Goal: Communication & Community: Answer question/provide support

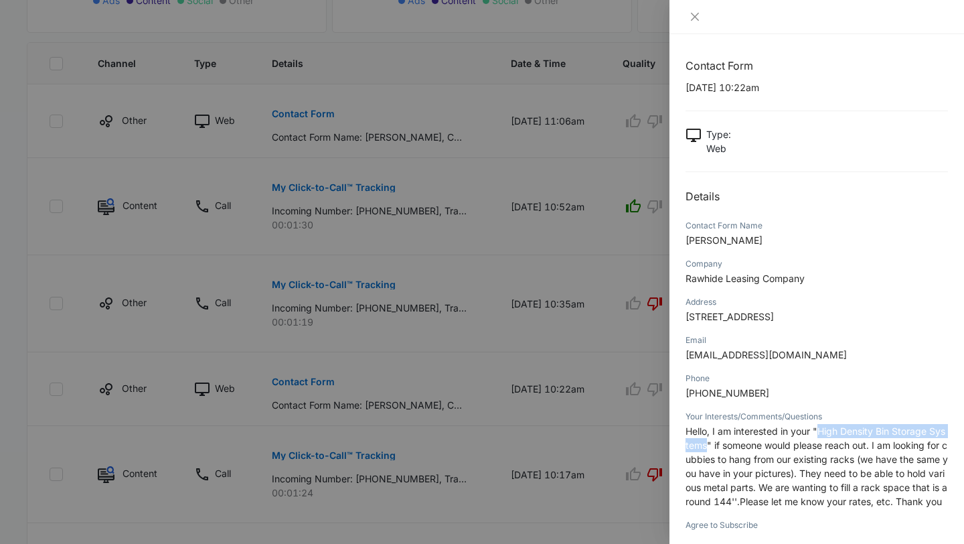
scroll to position [108, 0]
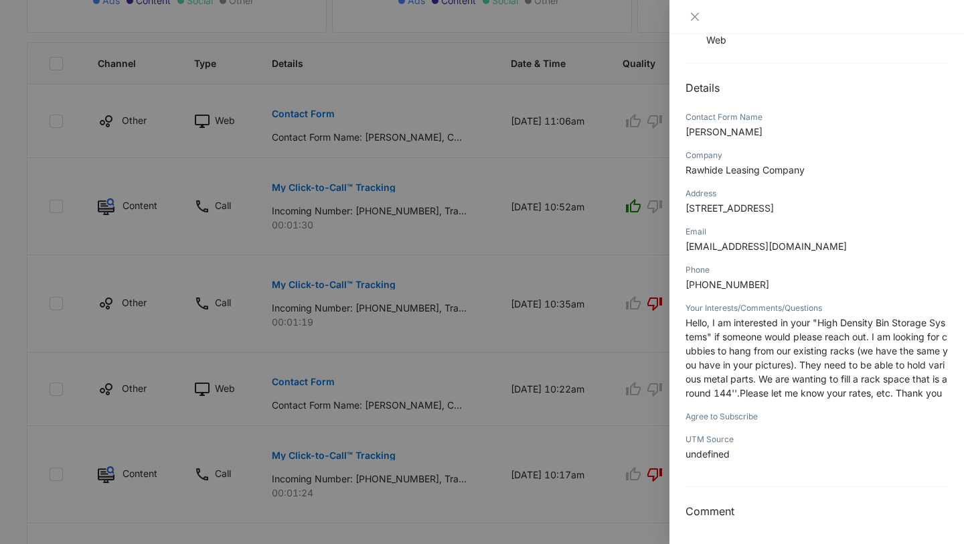
click at [566, 303] on div at bounding box center [482, 272] width 964 height 544
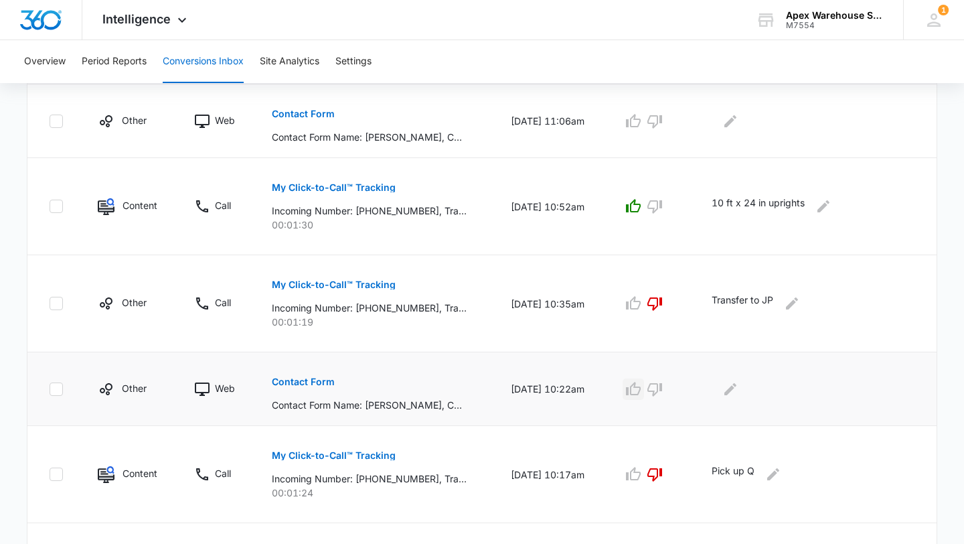
click at [639, 390] on icon "button" at bounding box center [633, 388] width 15 height 13
click at [739, 390] on icon "Edit Comments" at bounding box center [731, 389] width 16 height 16
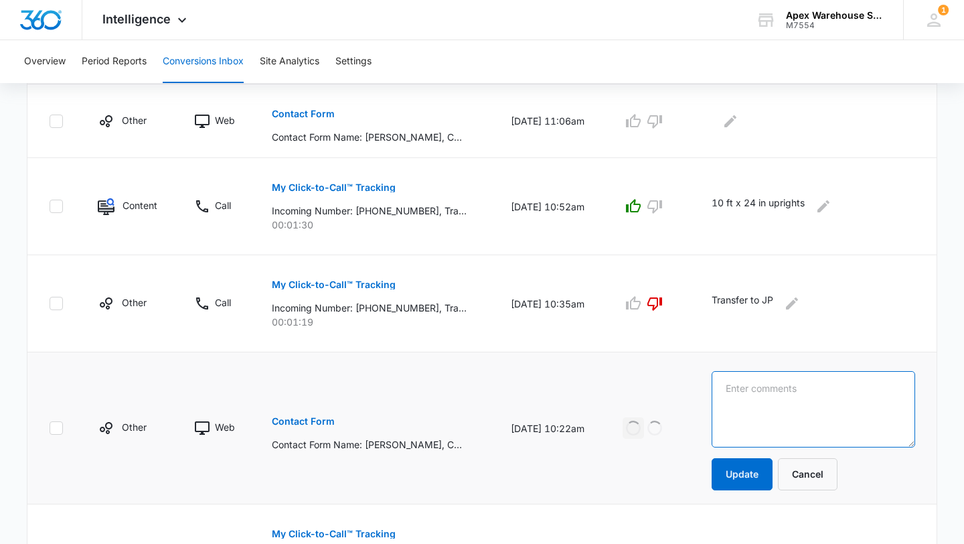
click at [767, 396] on textarea at bounding box center [814, 409] width 204 height 76
paste textarea "High density bin storage system"
type textarea "High density bin storage system"
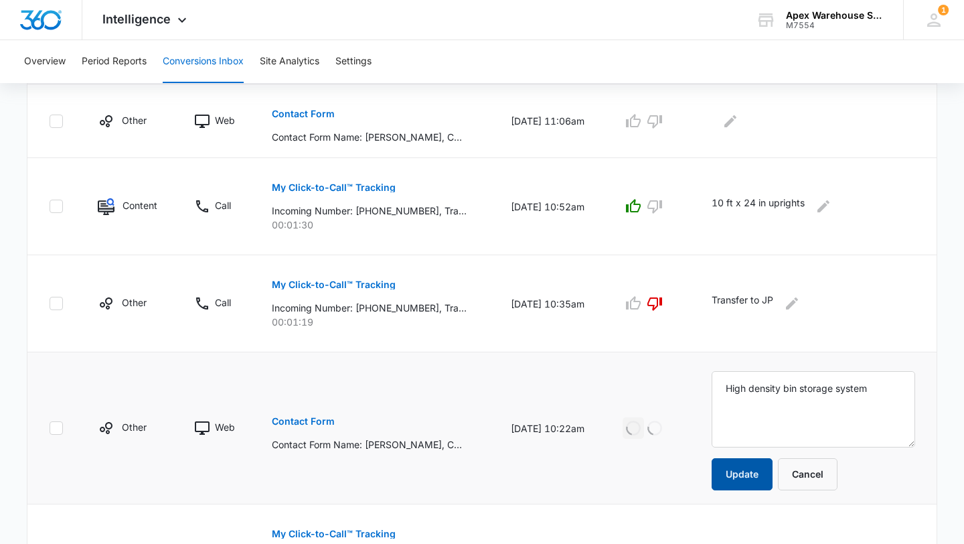
click at [741, 474] on button "Update" at bounding box center [742, 474] width 61 height 32
click at [297, 109] on p "Contact Form" at bounding box center [303, 113] width 63 height 9
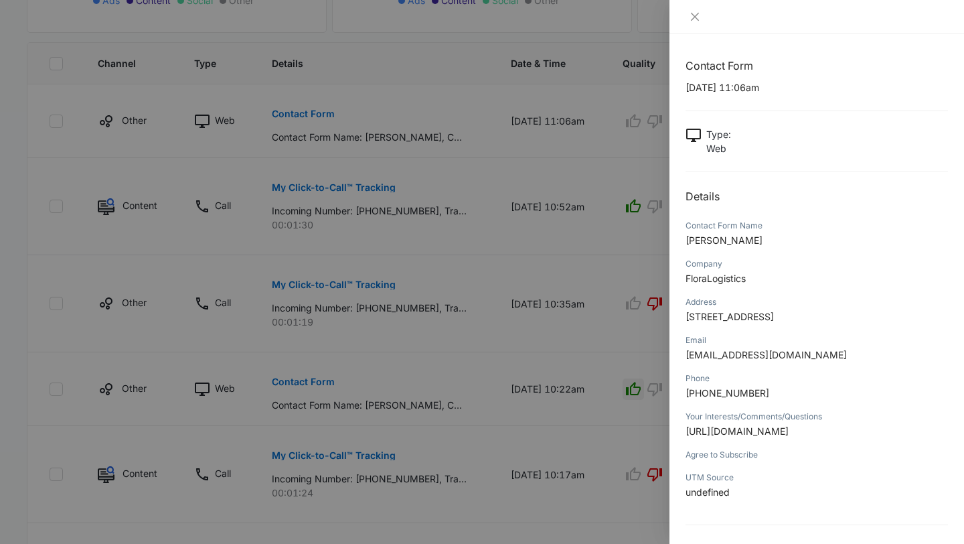
click at [749, 433] on span "[URL][DOMAIN_NAME]" at bounding box center [737, 430] width 103 height 11
copy span "[URL][DOMAIN_NAME]"
click at [595, 348] on div at bounding box center [482, 272] width 964 height 544
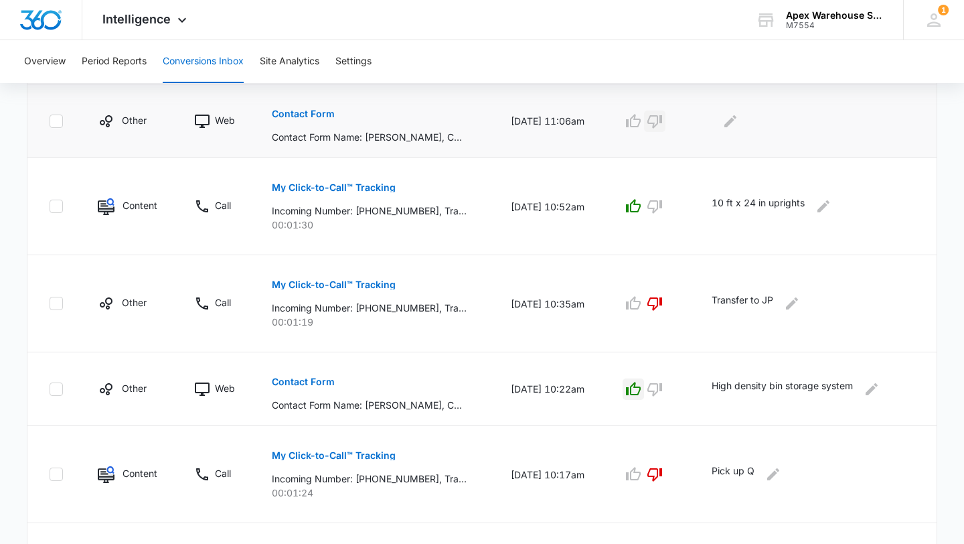
click at [662, 123] on icon "button" at bounding box center [655, 121] width 15 height 13
click at [749, 112] on div at bounding box center [814, 120] width 204 height 21
click at [739, 113] on icon "Edit Comments" at bounding box center [731, 121] width 16 height 16
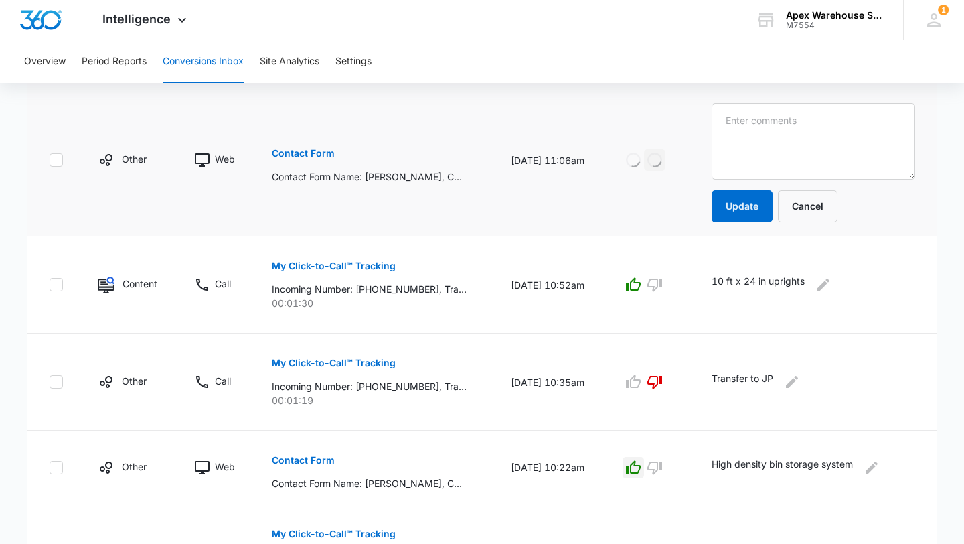
click at [747, 125] on textarea at bounding box center [814, 141] width 204 height 76
type textarea "Spam?"
click at [747, 216] on button "Update" at bounding box center [742, 206] width 61 height 32
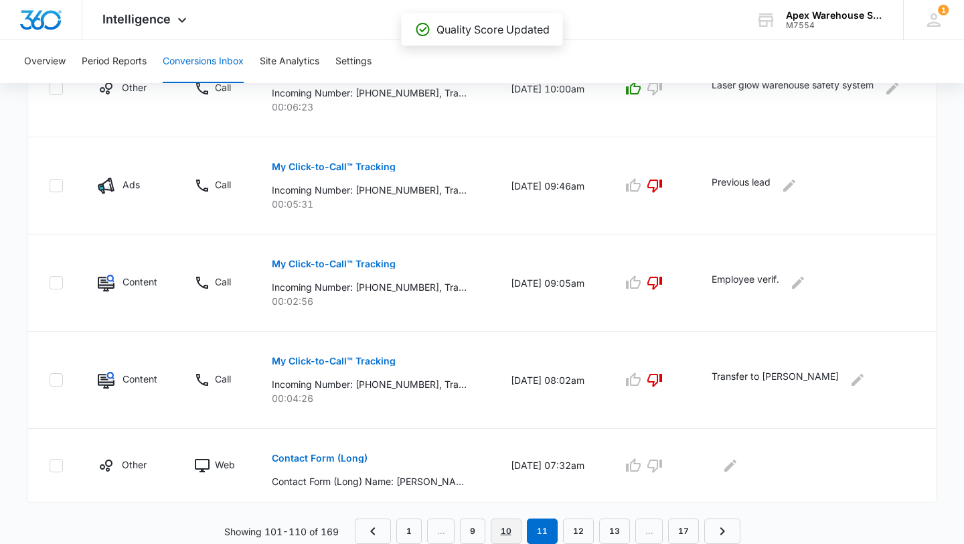
click at [508, 540] on link "10" at bounding box center [506, 530] width 31 height 25
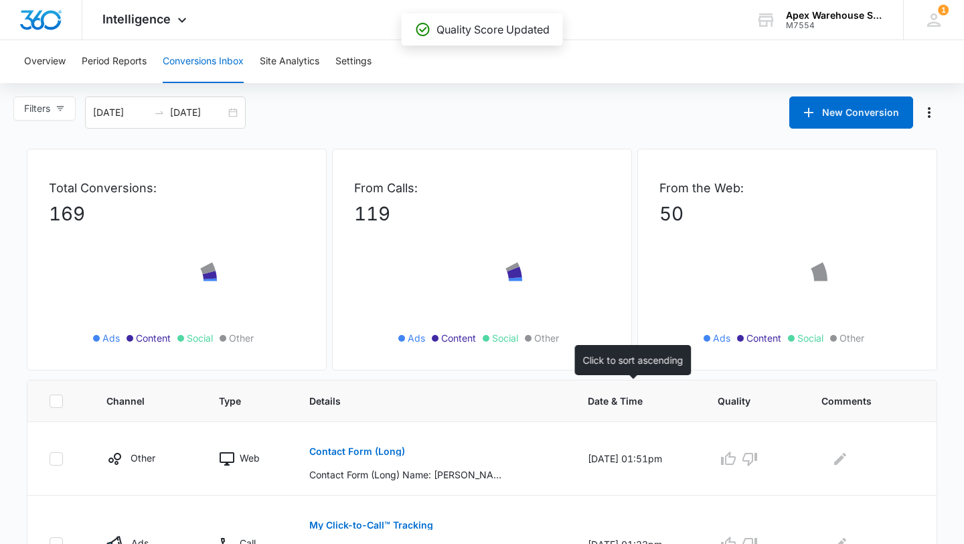
scroll to position [820, 0]
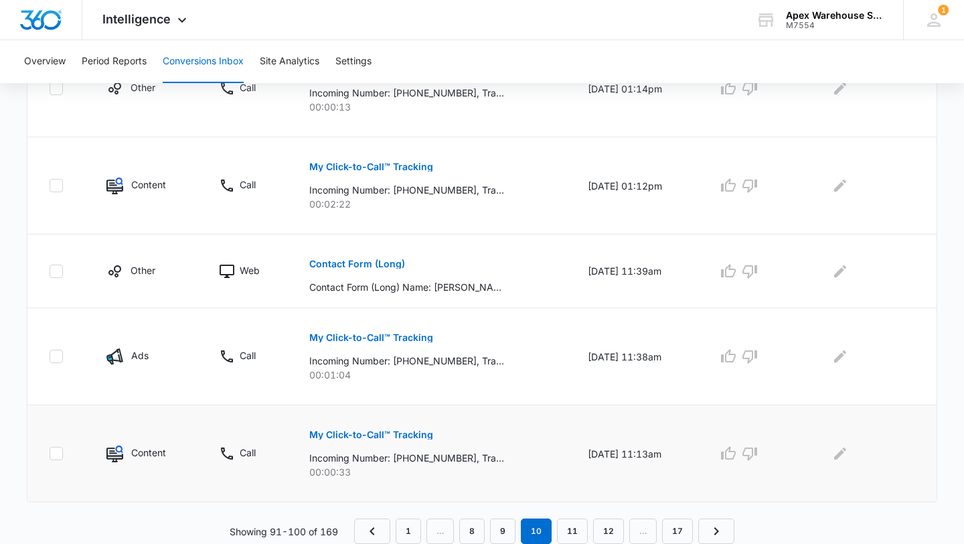
click at [400, 435] on p "My Click-to-Call™ Tracking" at bounding box center [371, 434] width 124 height 9
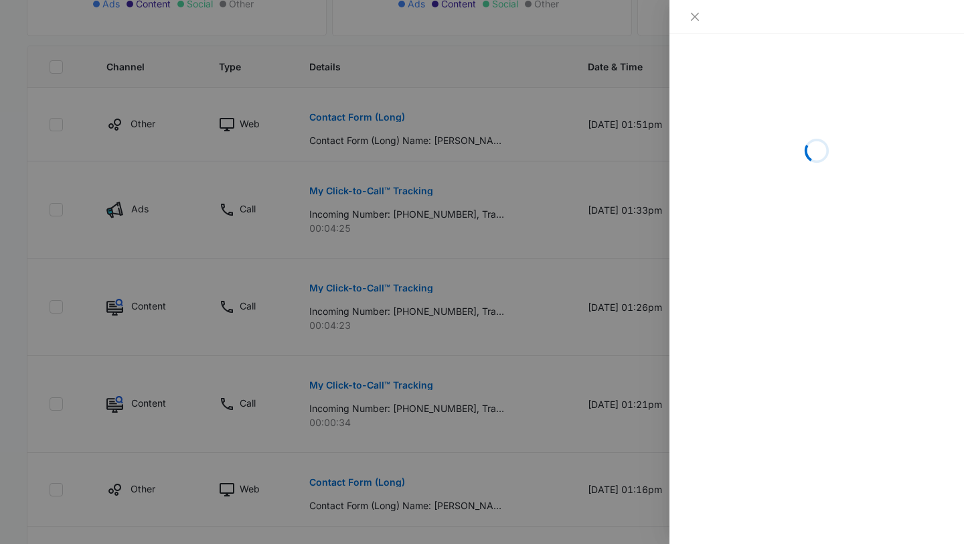
scroll to position [860, 0]
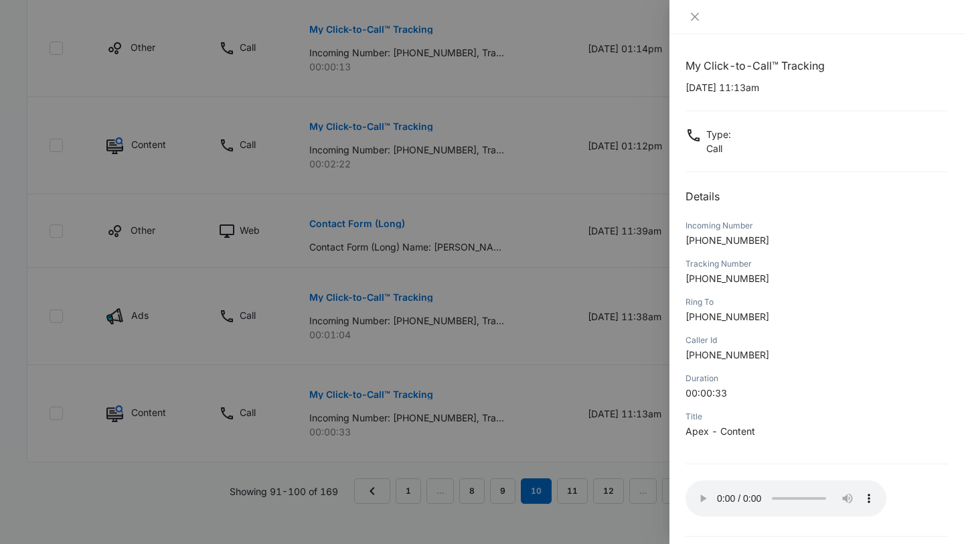
click at [658, 451] on div at bounding box center [482, 272] width 964 height 544
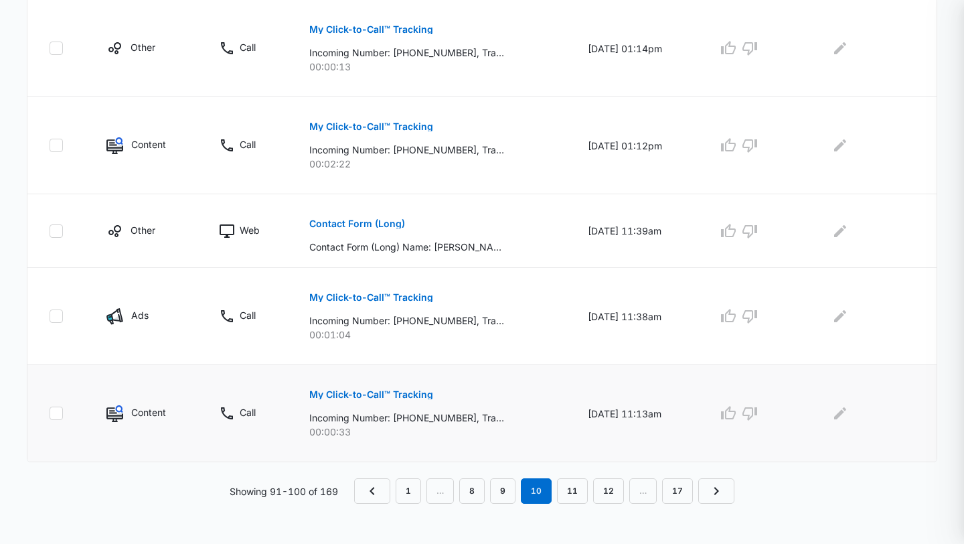
scroll to position [820, 0]
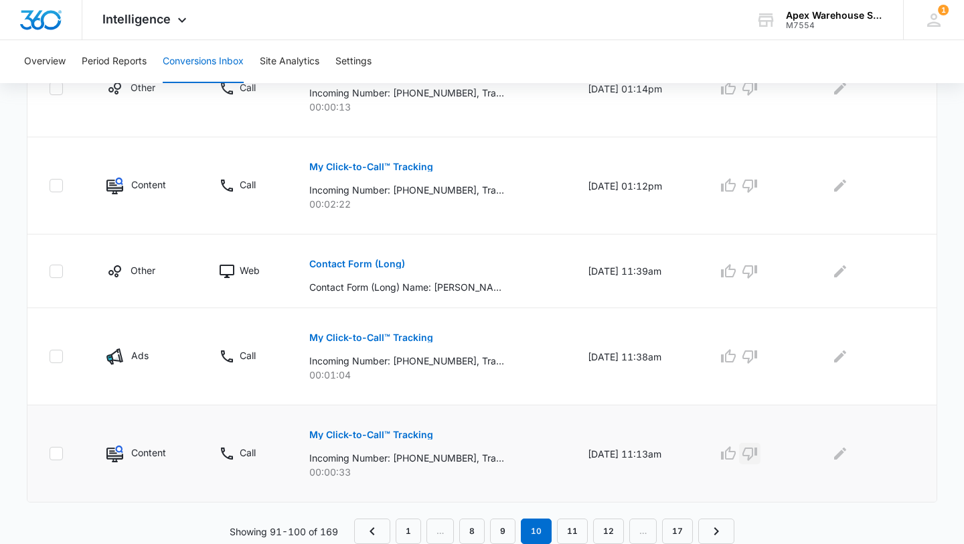
click at [758, 449] on icon "button" at bounding box center [750, 453] width 16 height 16
click at [841, 461] on button "Edit Comments" at bounding box center [840, 453] width 21 height 21
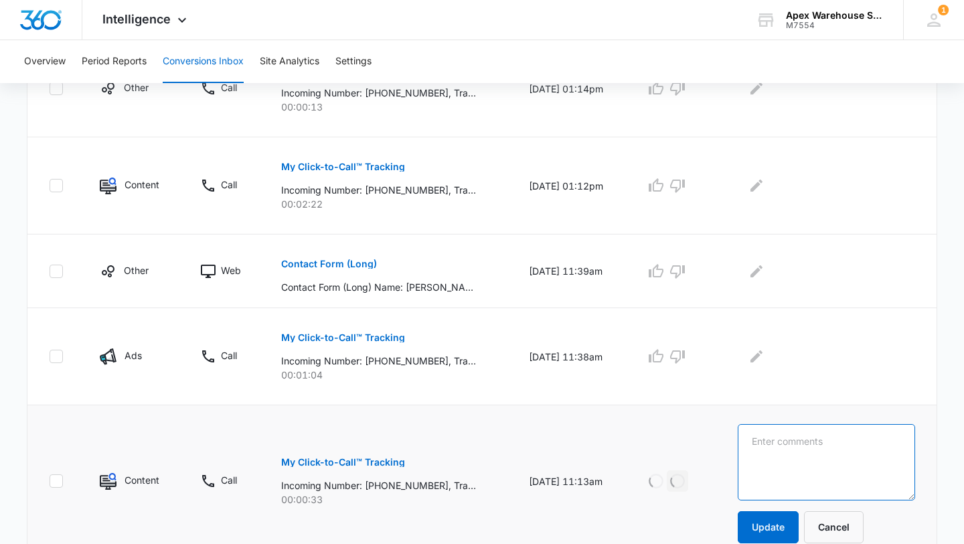
click at [855, 461] on textarea at bounding box center [826, 462] width 177 height 76
type textarea "hang up"
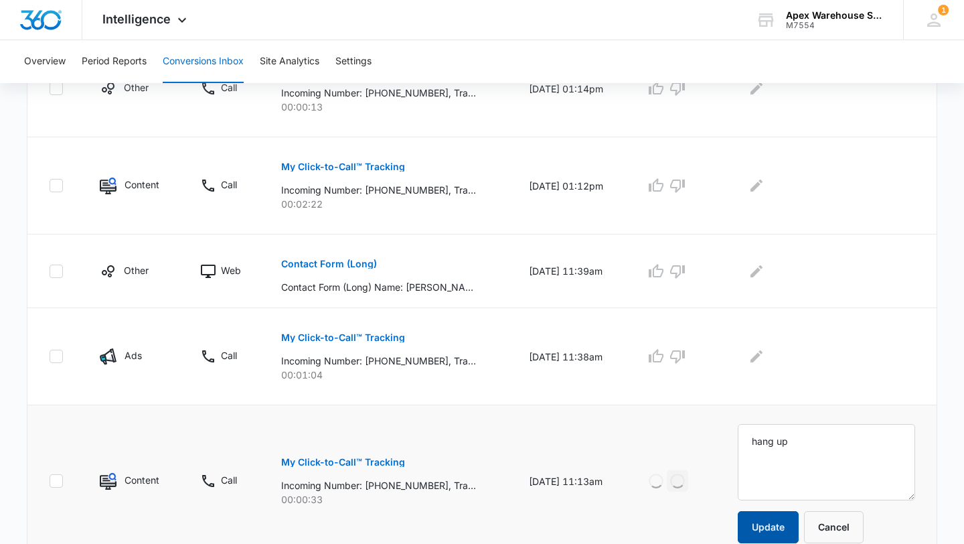
click at [790, 532] on button "Update" at bounding box center [768, 527] width 61 height 32
click at [376, 338] on p "My Click-to-Call™ Tracking" at bounding box center [343, 337] width 124 height 9
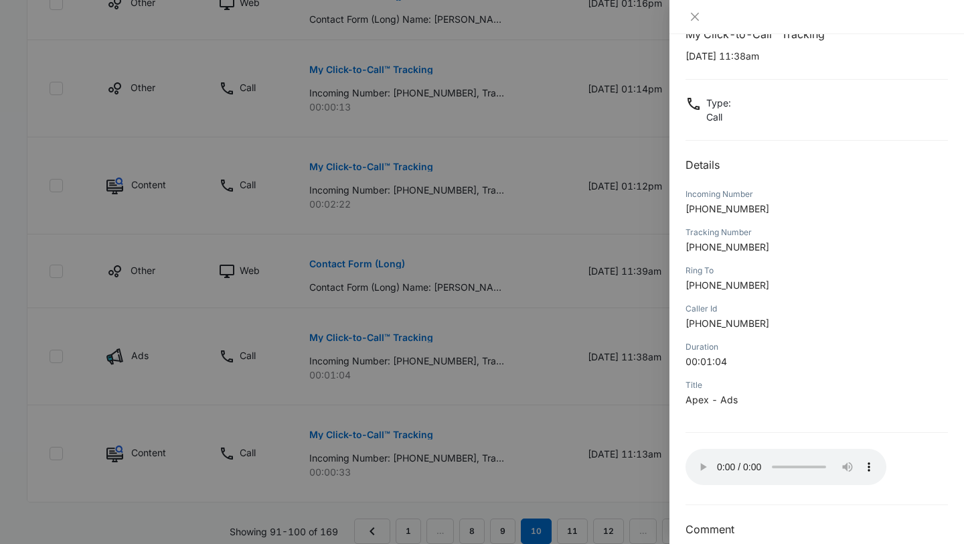
scroll to position [37, 0]
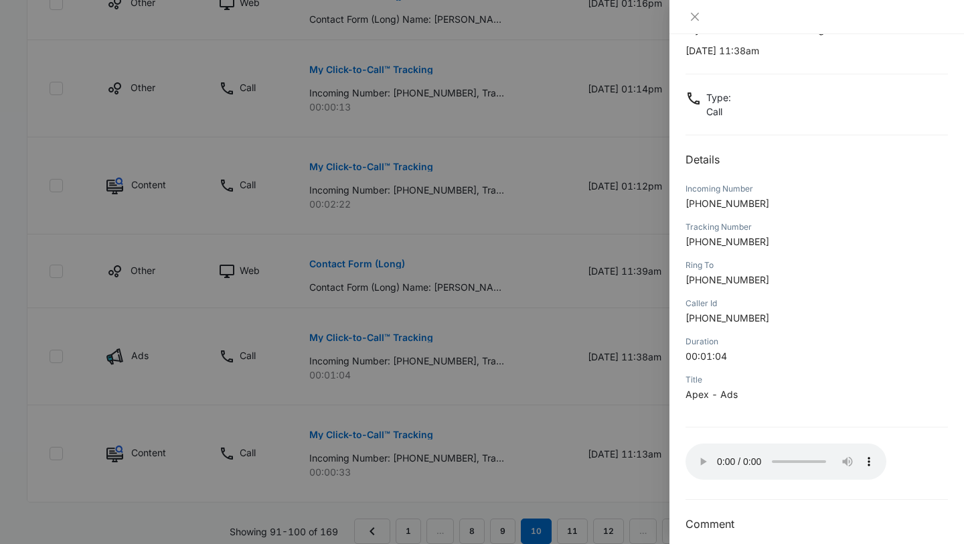
click at [625, 399] on div at bounding box center [482, 272] width 964 height 544
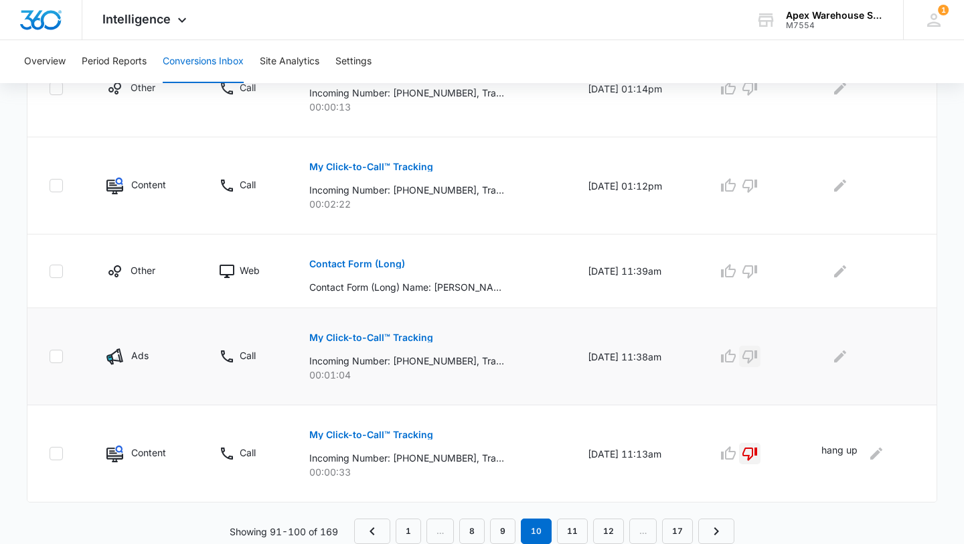
click at [760, 364] on button "button" at bounding box center [749, 356] width 21 height 21
click at [842, 364] on button "Edit Comments" at bounding box center [840, 356] width 21 height 21
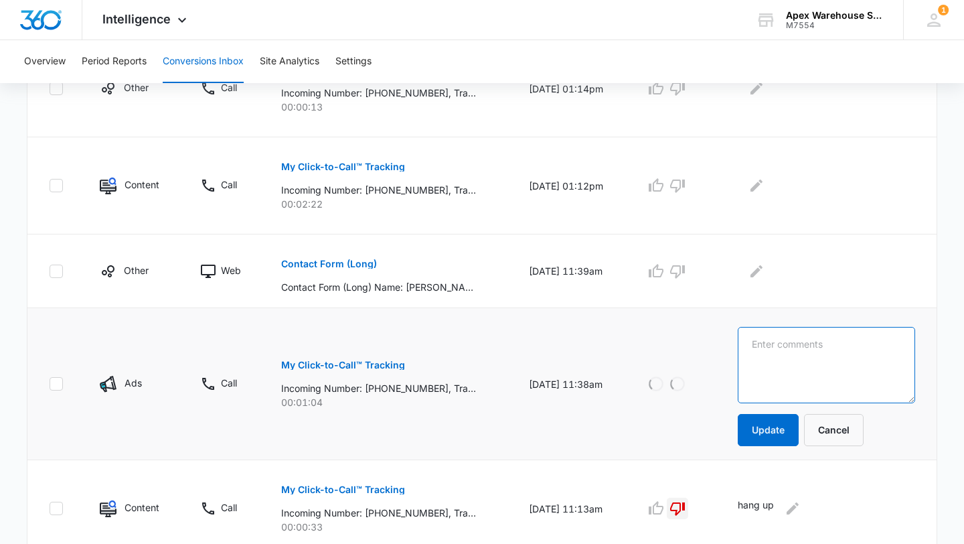
click at [847, 364] on textarea at bounding box center [826, 365] width 177 height 76
type textarea "VM: no VM left"
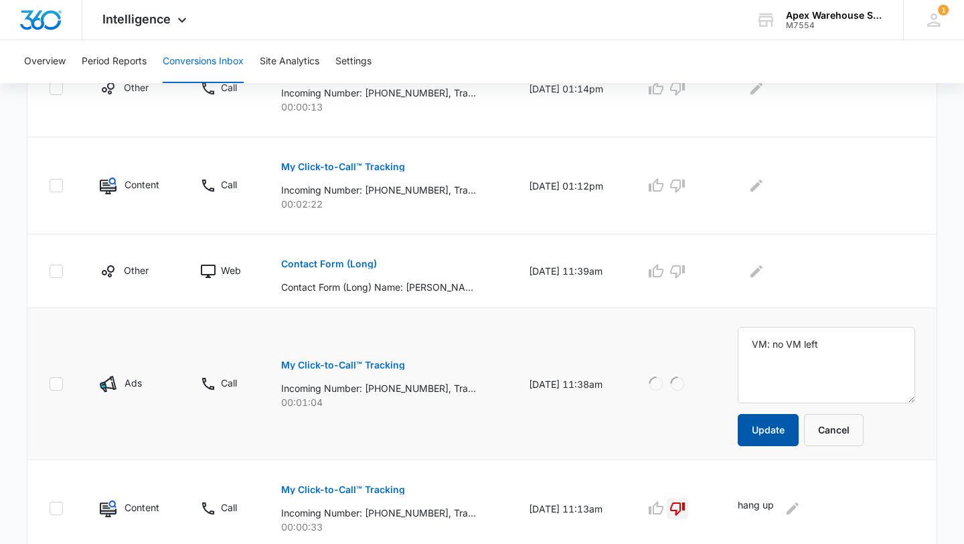
click at [794, 428] on button "Update" at bounding box center [768, 430] width 61 height 32
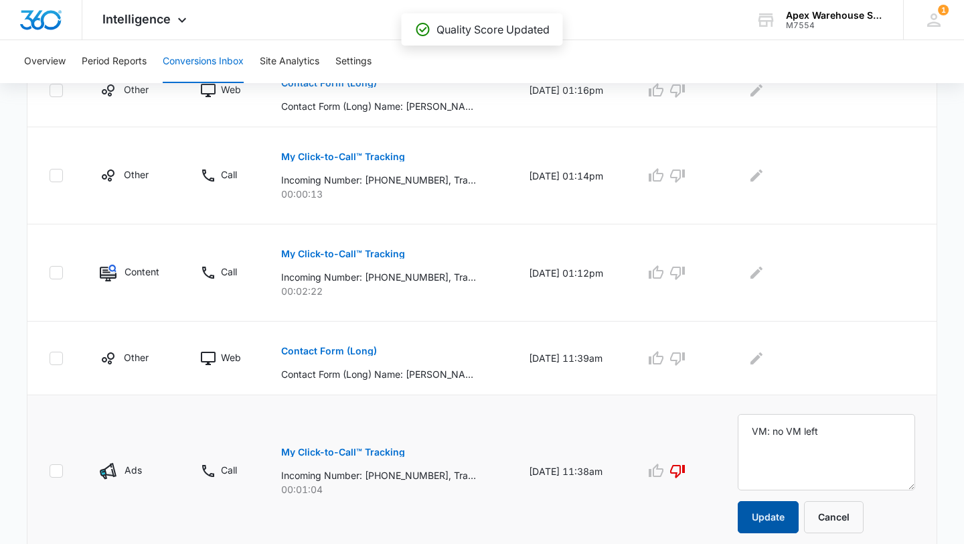
scroll to position [731, 0]
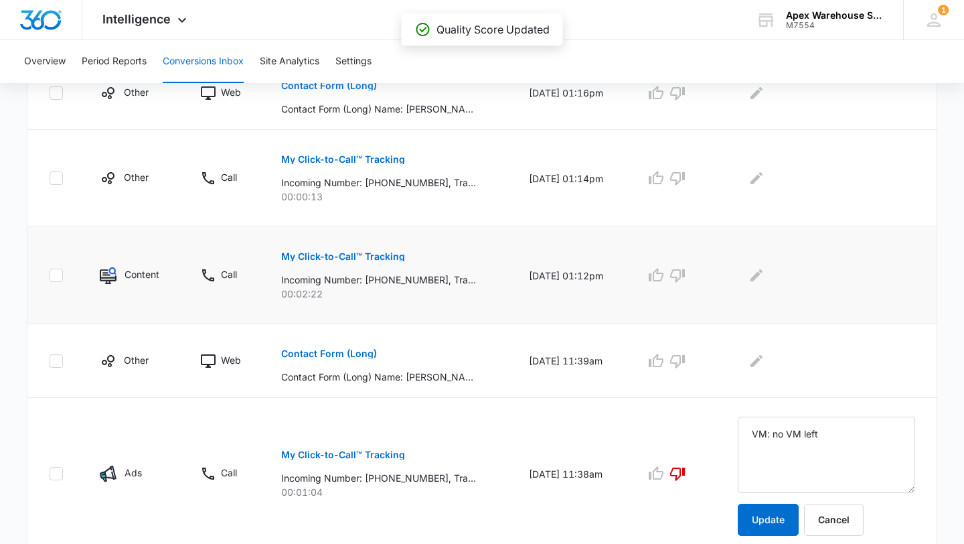
click at [392, 260] on p "My Click-to-Call™ Tracking" at bounding box center [343, 256] width 124 height 9
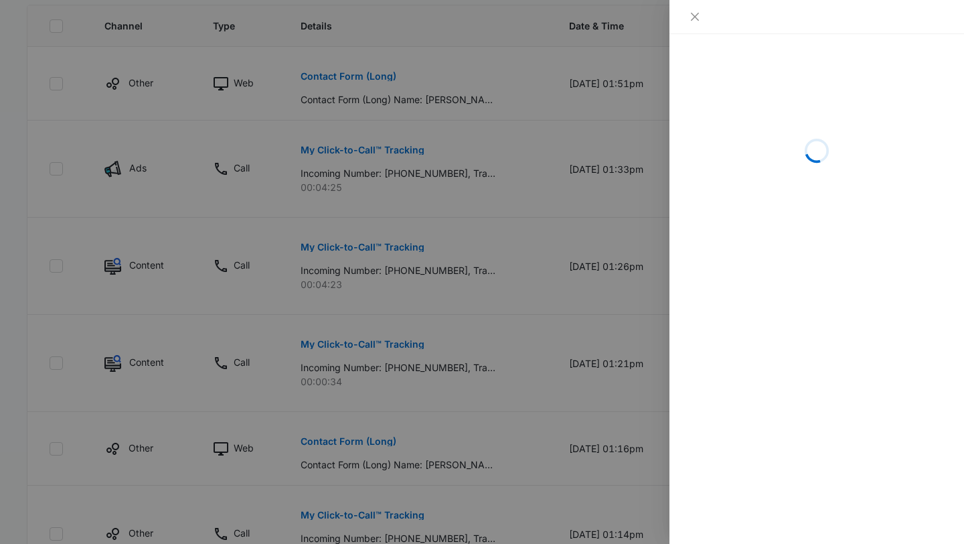
scroll to position [377, 0]
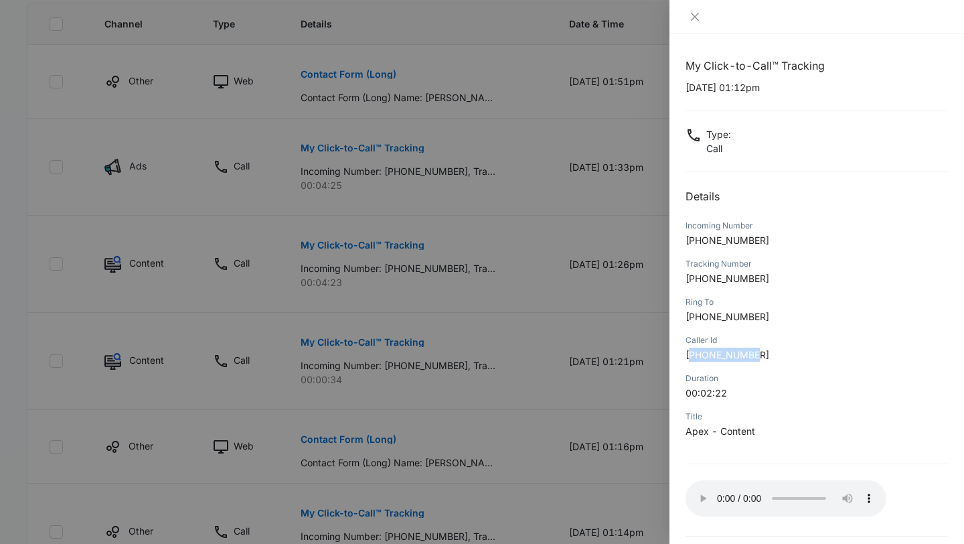
drag, startPoint x: 693, startPoint y: 356, endPoint x: 780, endPoint y: 369, distance: 88.1
click at [780, 369] on div "Caller Id [PHONE_NUMBER]" at bounding box center [817, 352] width 262 height 38
copy span "61409499986"
click at [552, 385] on div at bounding box center [482, 272] width 964 height 544
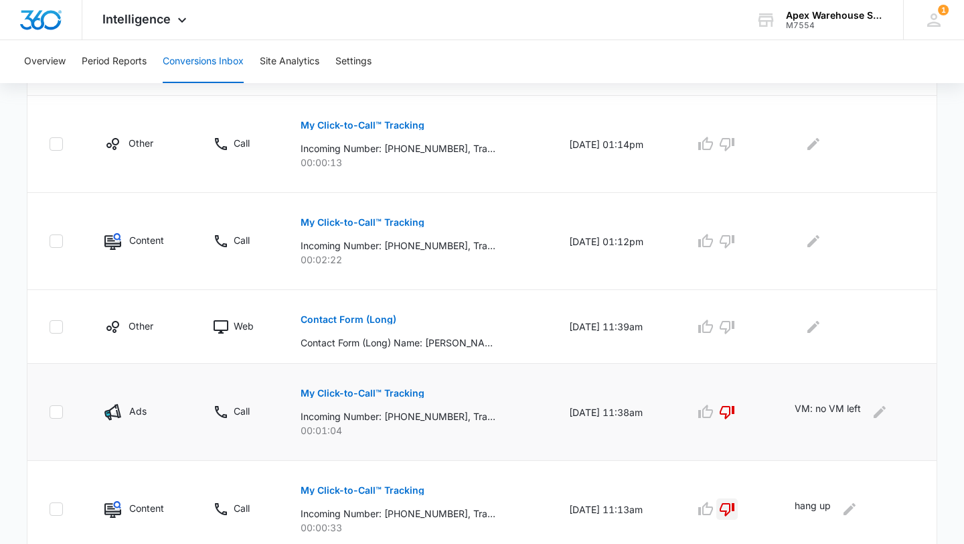
scroll to position [708, 0]
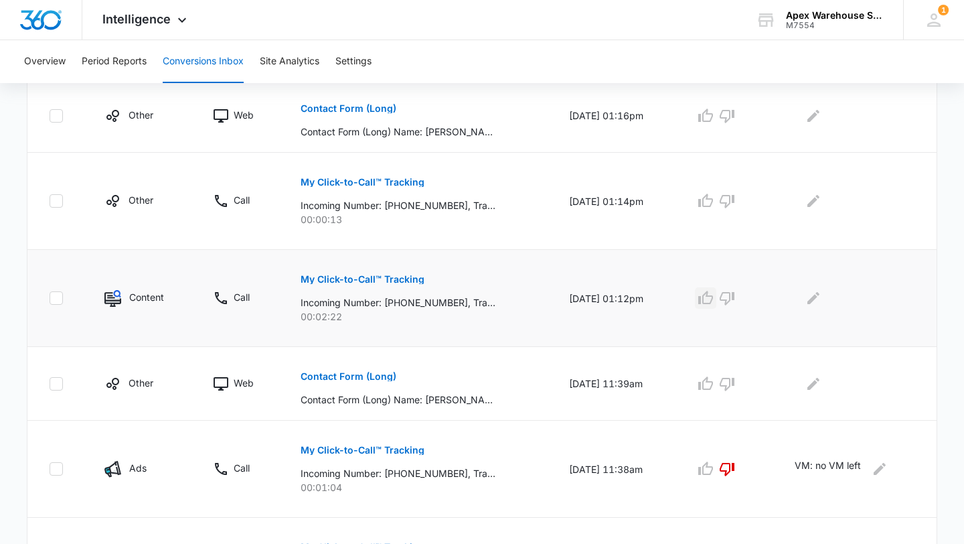
click at [710, 307] on button "button" at bounding box center [705, 297] width 21 height 21
click at [822, 301] on icon "Edit Comments" at bounding box center [814, 298] width 16 height 16
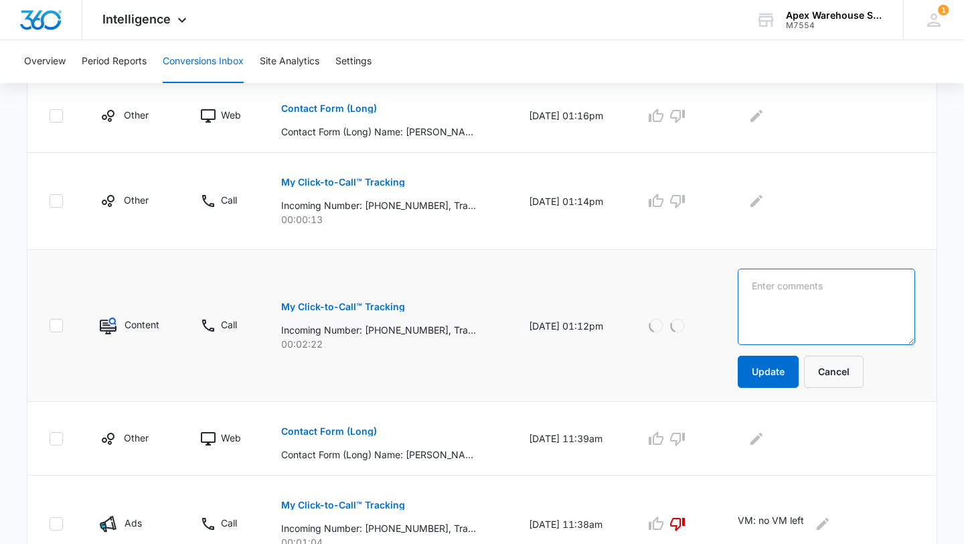
click at [826, 301] on textarea at bounding box center [826, 307] width 177 height 76
type textarea "New racking + install"
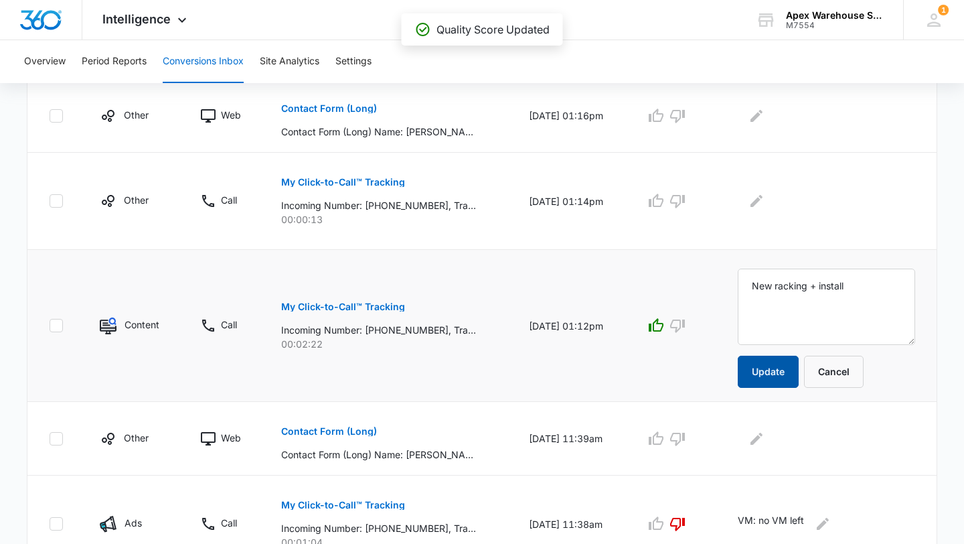
click at [795, 385] on button "Update" at bounding box center [768, 372] width 61 height 32
click at [348, 433] on p "Contact Form (Long)" at bounding box center [329, 431] width 96 height 9
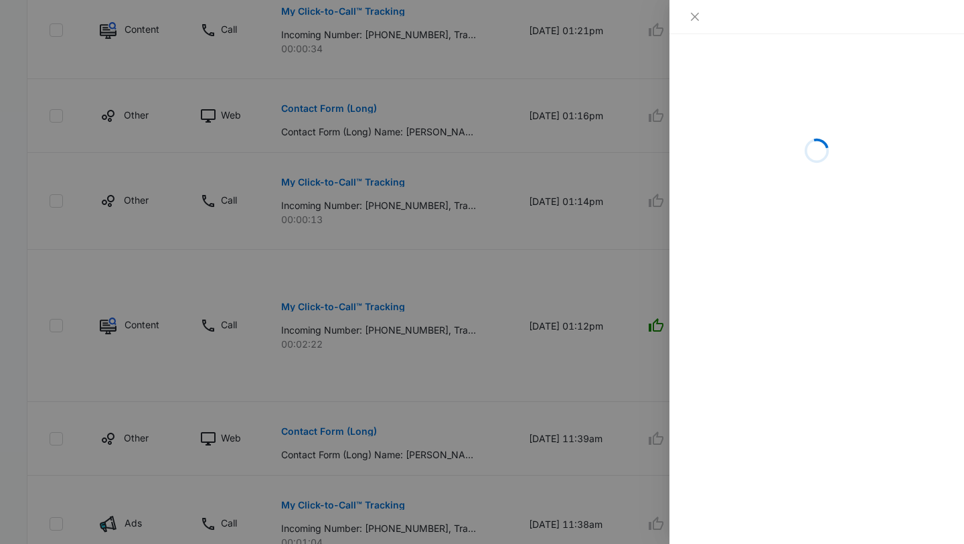
click at [450, 368] on div at bounding box center [482, 272] width 964 height 544
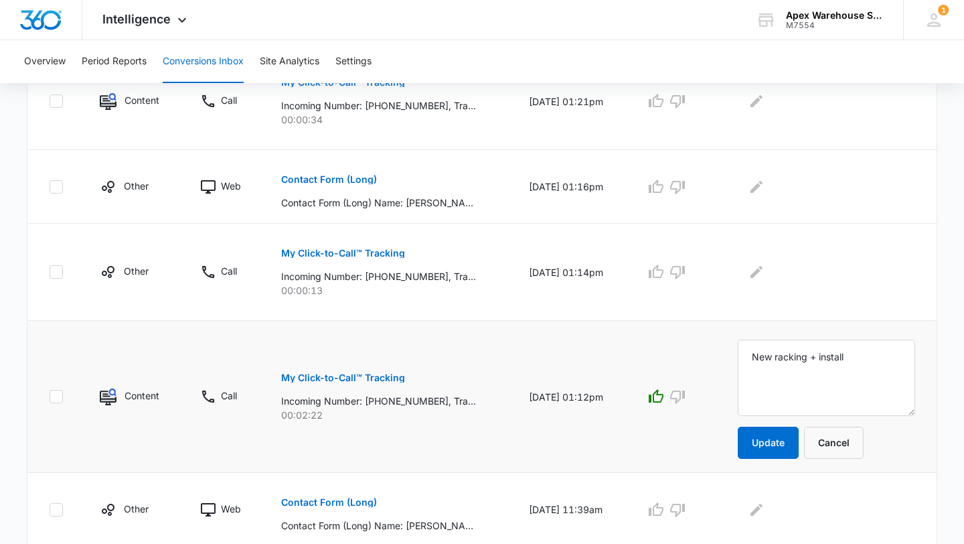
scroll to position [631, 0]
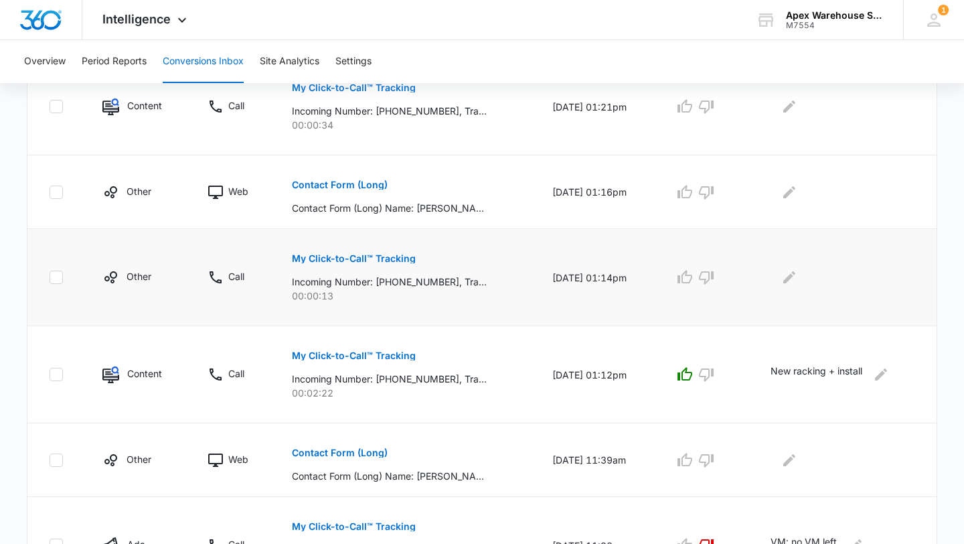
click at [725, 272] on div at bounding box center [706, 277] width 64 height 21
click at [714, 272] on icon "button" at bounding box center [706, 277] width 15 height 13
click at [790, 277] on icon "Edit Comments" at bounding box center [789, 277] width 16 height 16
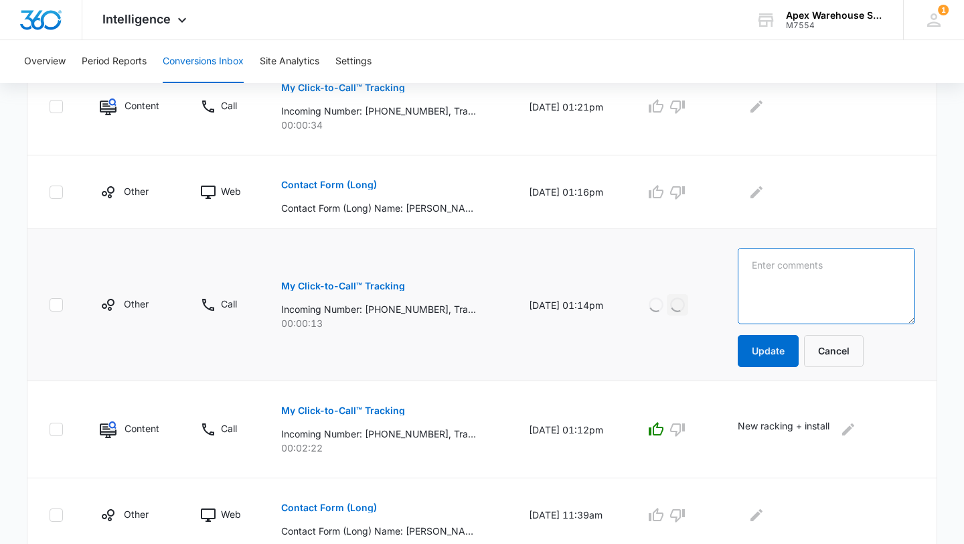
click at [816, 299] on textarea at bounding box center [826, 286] width 177 height 76
type textarea "hang up"
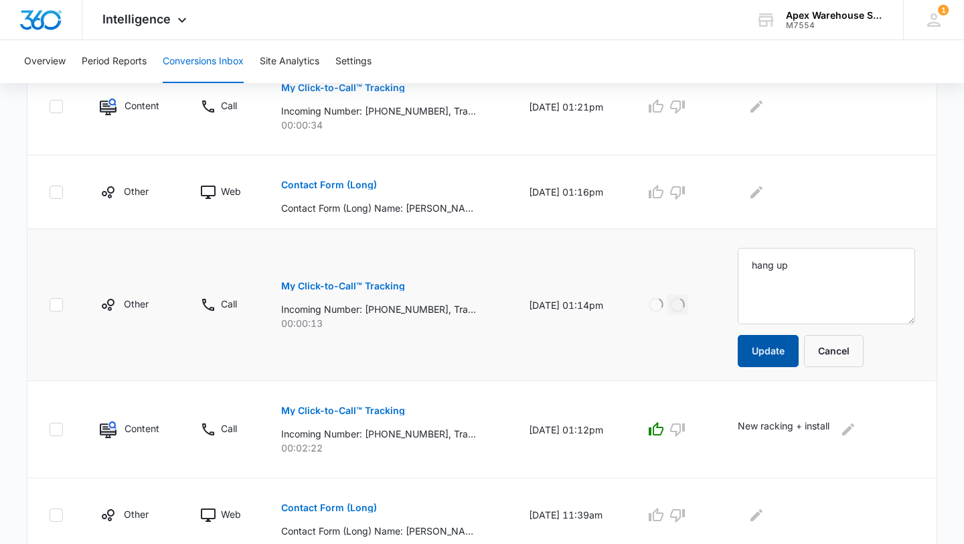
click at [787, 353] on button "Update" at bounding box center [768, 351] width 61 height 32
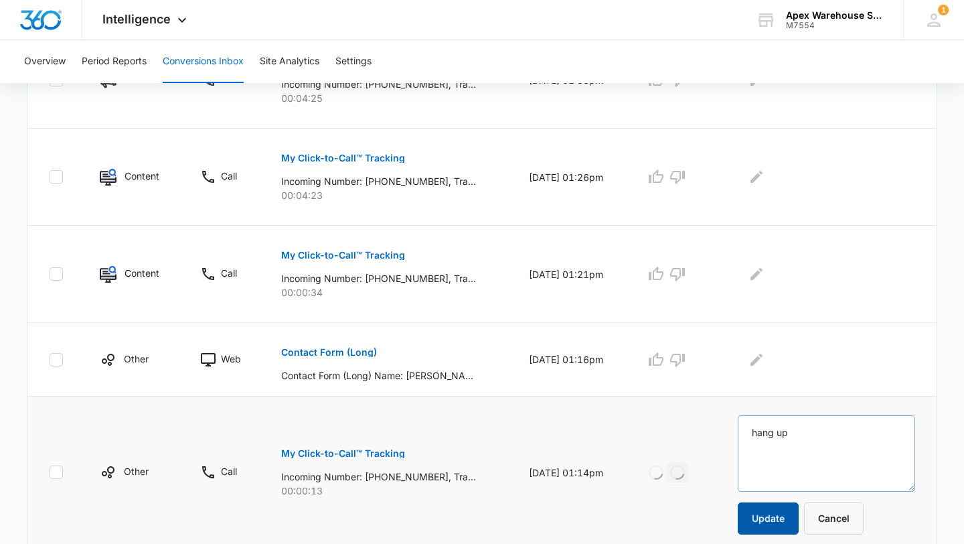
scroll to position [452, 0]
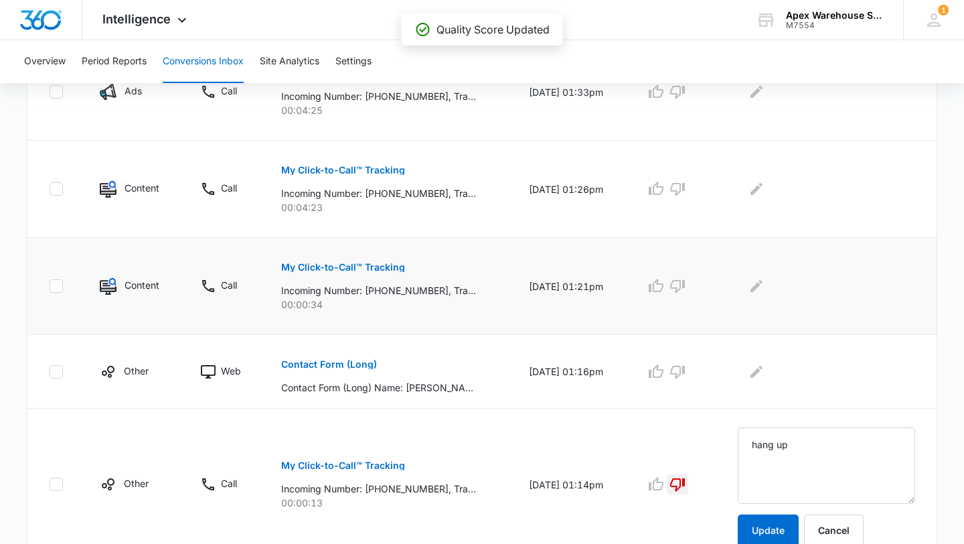
click at [374, 262] on p "My Click-to-Call™ Tracking" at bounding box center [343, 266] width 124 height 9
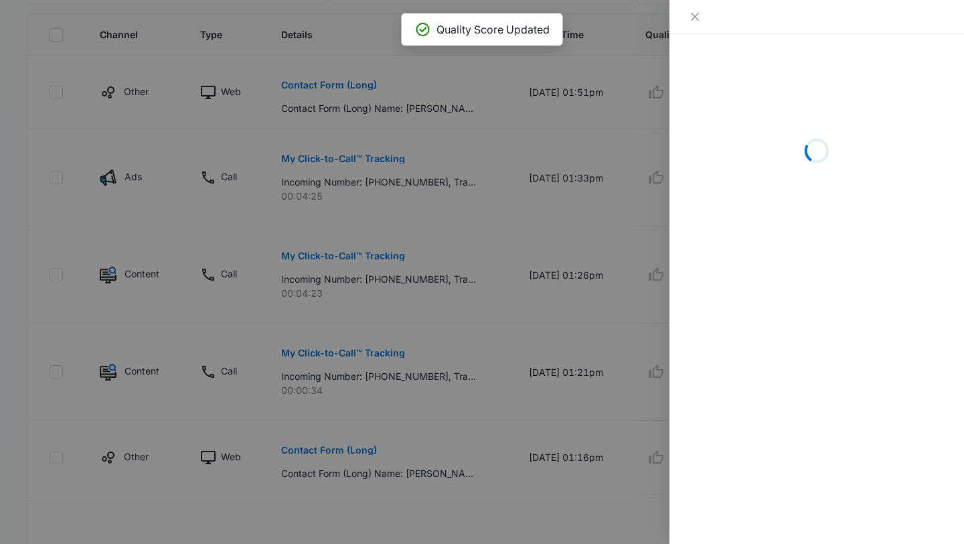
scroll to position [325, 0]
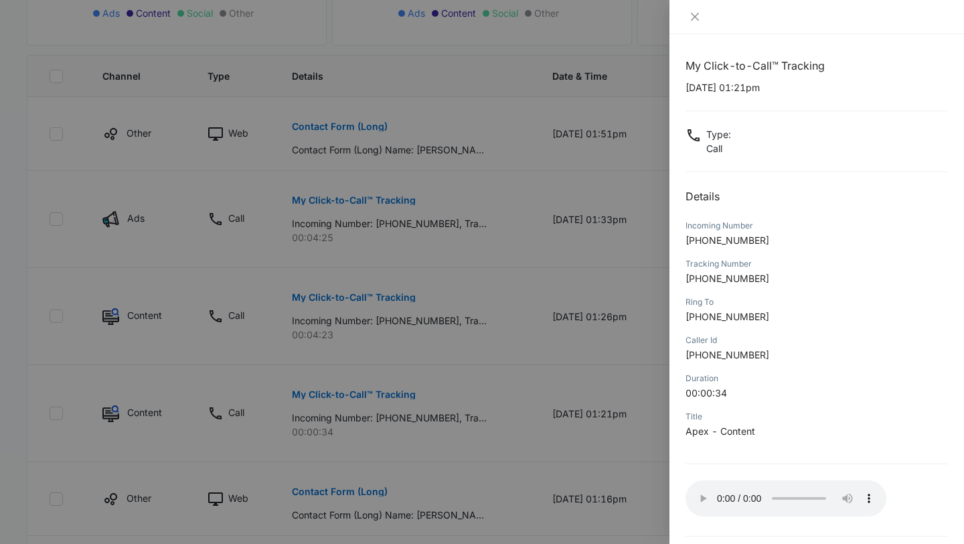
click at [633, 465] on div at bounding box center [482, 272] width 964 height 544
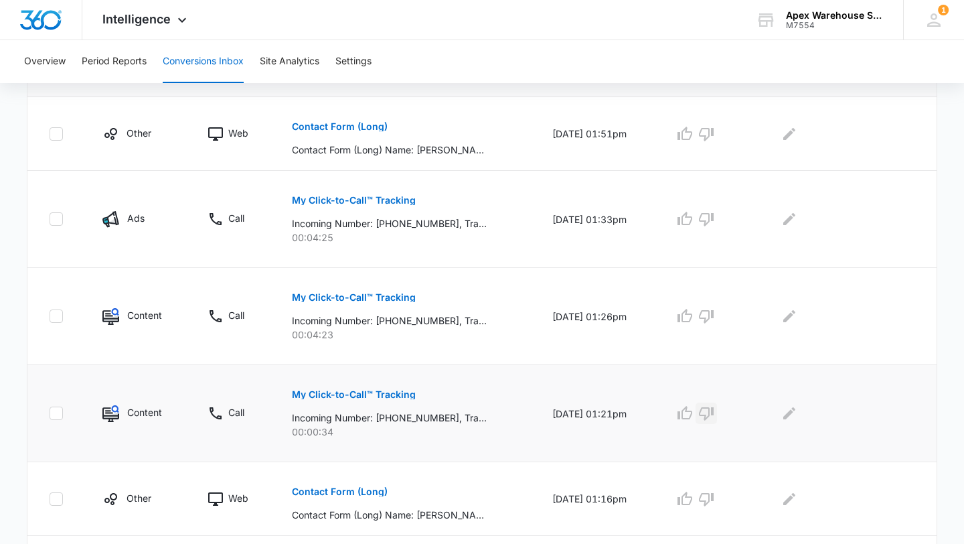
click at [714, 418] on icon "button" at bounding box center [706, 413] width 16 height 16
click at [797, 412] on icon "Edit Comments" at bounding box center [789, 413] width 16 height 16
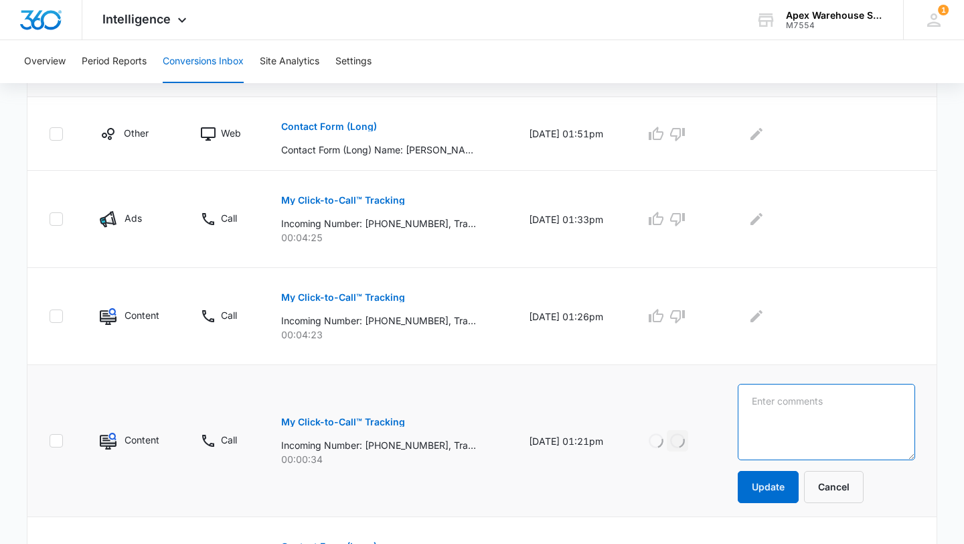
click at [808, 415] on textarea at bounding box center [826, 422] width 177 height 76
type textarea "hang up"
click at [783, 490] on button "Update" at bounding box center [768, 487] width 61 height 32
click at [376, 297] on p "My Click-to-Call™ Tracking" at bounding box center [343, 297] width 124 height 9
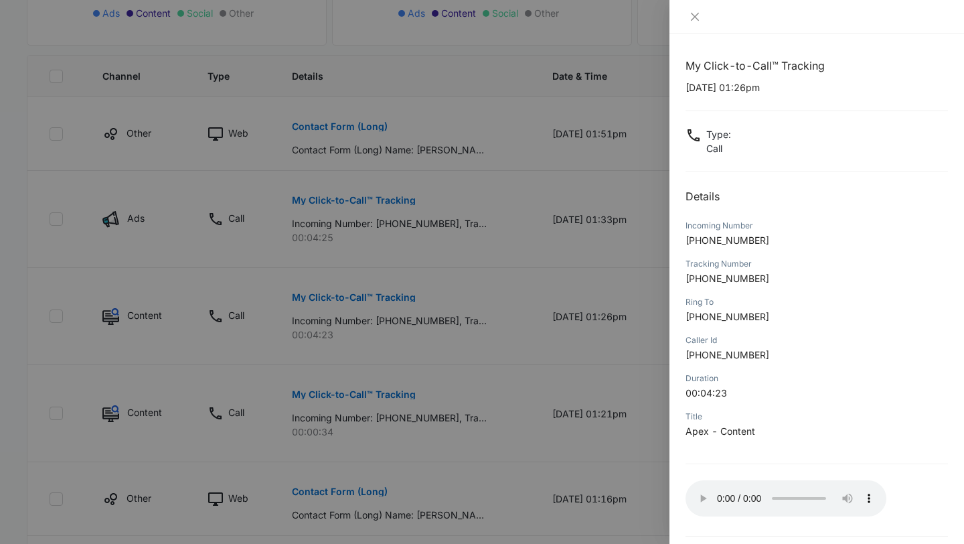
click at [631, 368] on div at bounding box center [482, 272] width 964 height 544
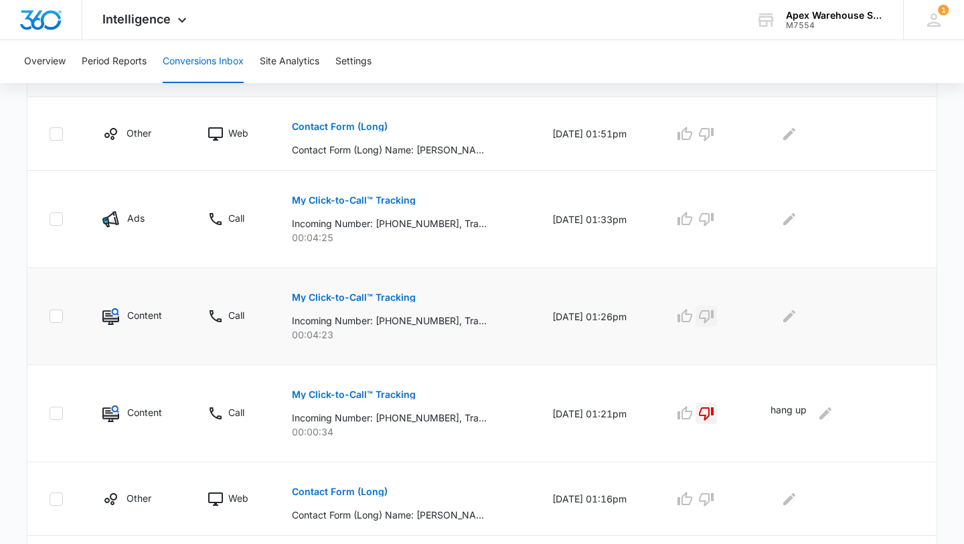
click at [714, 321] on icon "button" at bounding box center [706, 316] width 16 height 16
click at [798, 314] on icon "Edit Comments" at bounding box center [789, 316] width 16 height 16
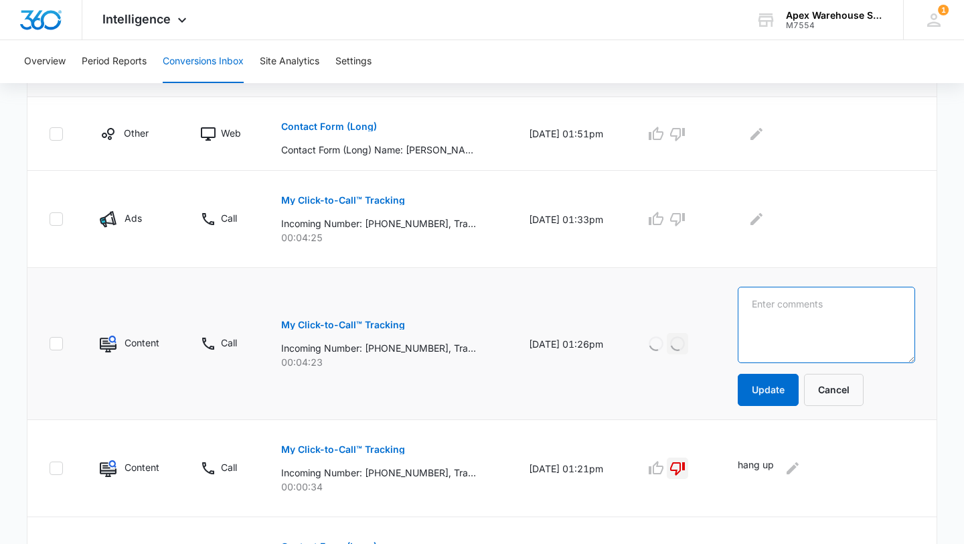
click at [814, 319] on textarea at bounding box center [826, 325] width 177 height 76
type textarea "Acc. payable"
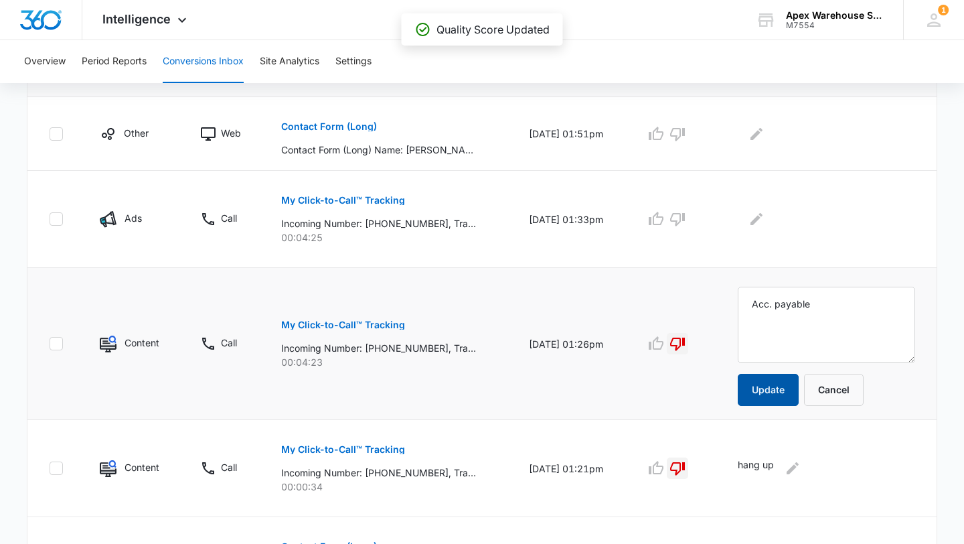
click at [777, 392] on button "Update" at bounding box center [768, 390] width 61 height 32
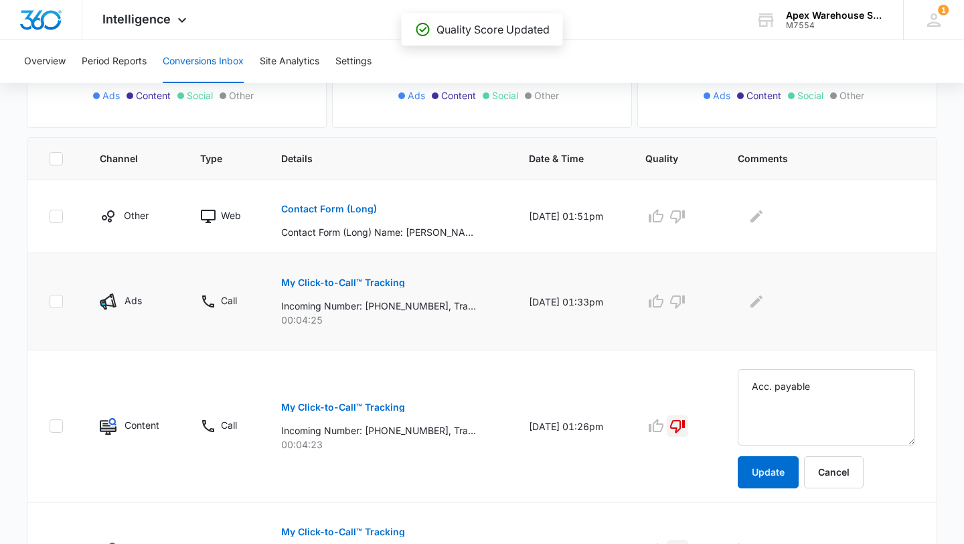
click at [390, 289] on button "My Click-to-Call™ Tracking" at bounding box center [343, 283] width 124 height 32
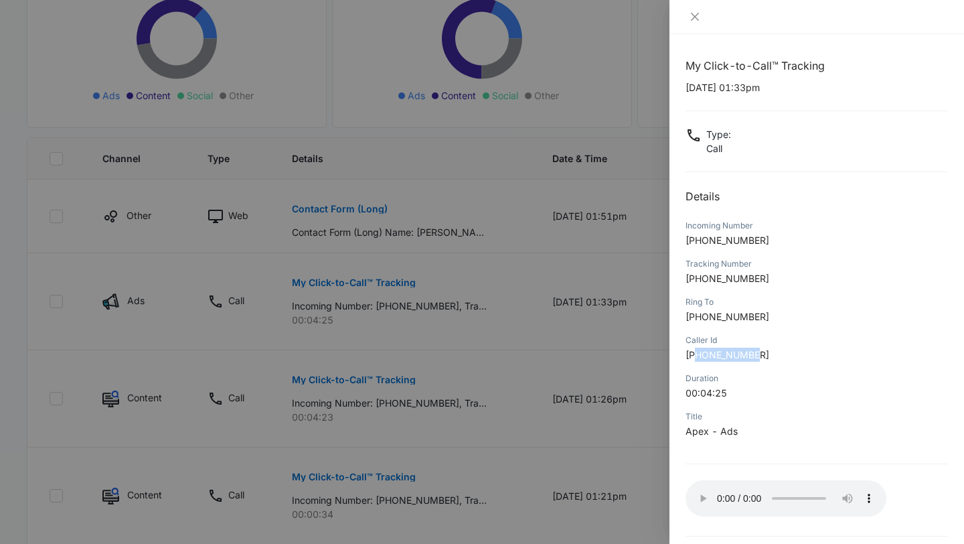
drag, startPoint x: 699, startPoint y: 356, endPoint x: 784, endPoint y: 358, distance: 85.1
click at [784, 358] on p "[PHONE_NUMBER]" at bounding box center [817, 355] width 262 height 14
copy span "8033671503"
click at [500, 330] on div at bounding box center [482, 272] width 964 height 544
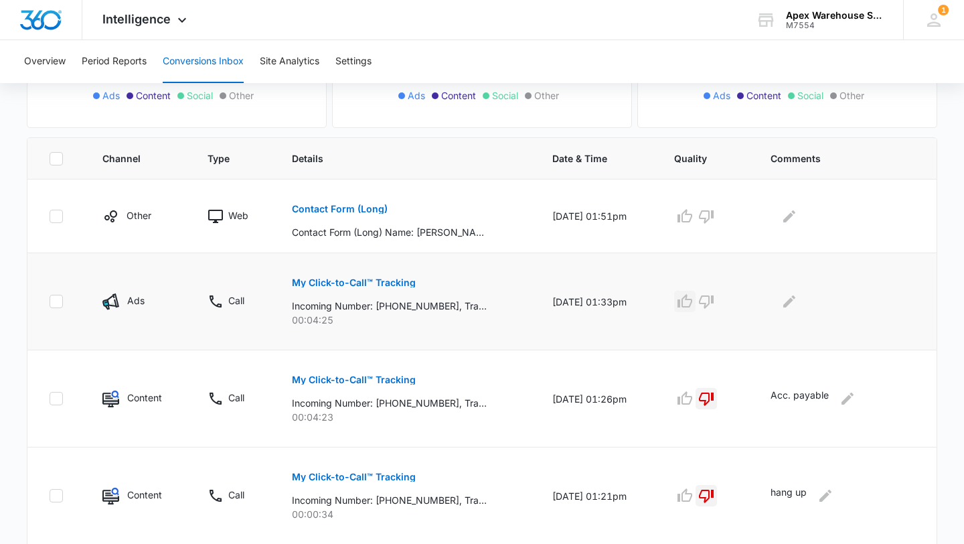
click at [694, 309] on button "button" at bounding box center [684, 301] width 21 height 21
click at [786, 309] on button "Edit Comments" at bounding box center [789, 301] width 21 height 21
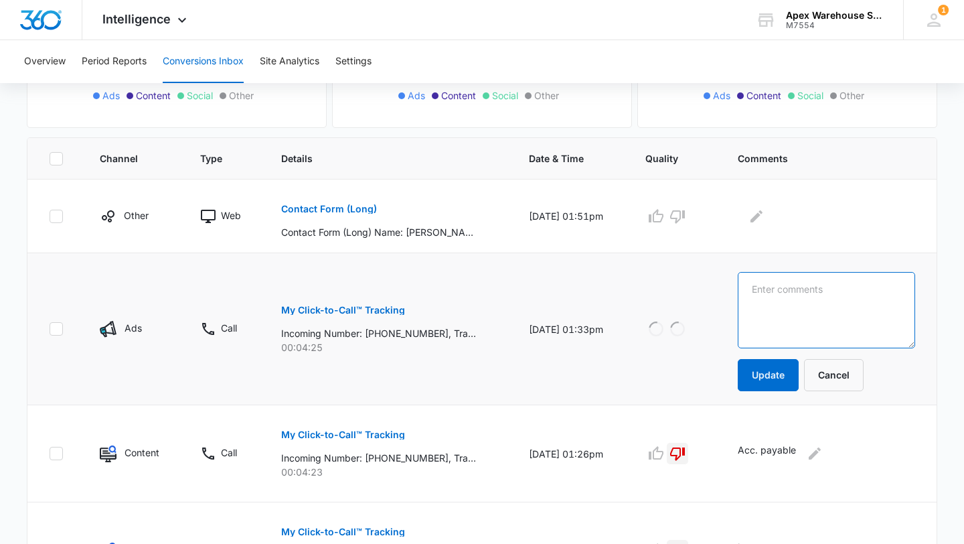
click at [812, 309] on textarea at bounding box center [826, 310] width 177 height 76
paste textarea "New racking for new warehouse"
type textarea "New racking for new warehouse"
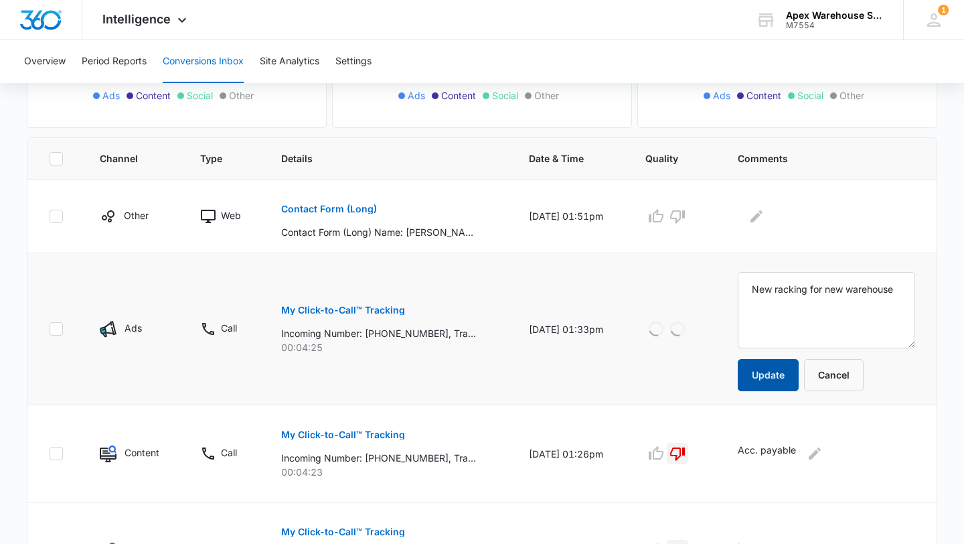
click at [782, 376] on button "Update" at bounding box center [768, 375] width 61 height 32
click at [664, 214] on icon "button" at bounding box center [656, 215] width 15 height 13
click at [765, 222] on icon "Edit Comments" at bounding box center [757, 216] width 16 height 16
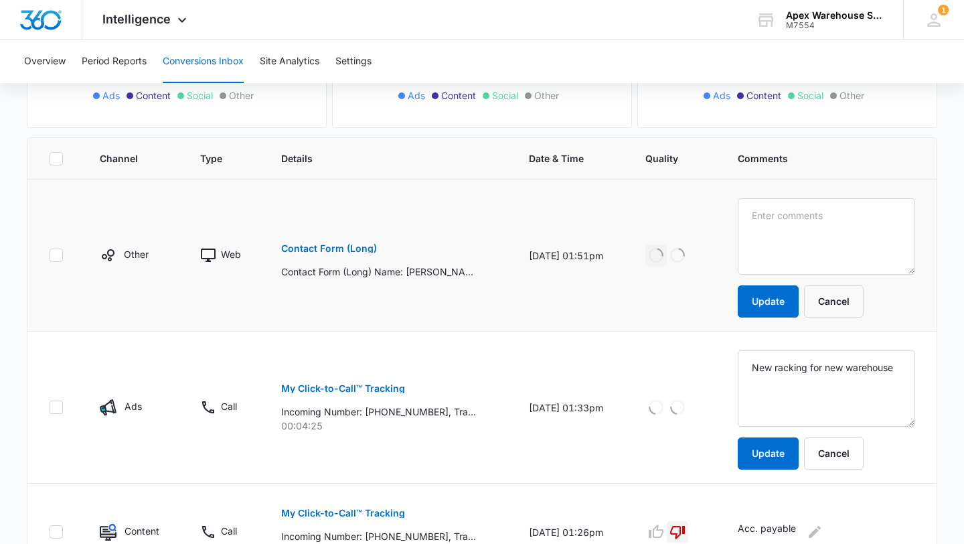
click at [792, 222] on textarea at bounding box center [826, 236] width 177 height 76
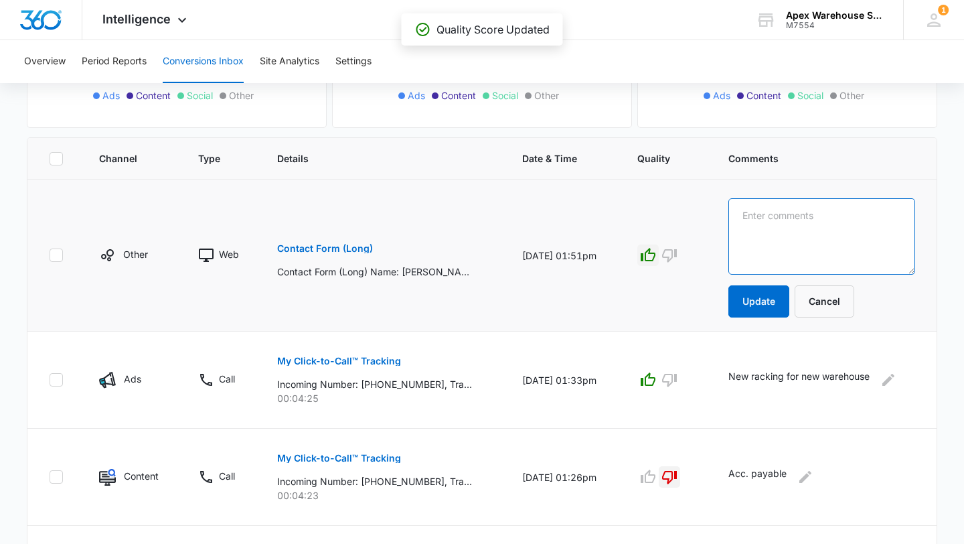
paste textarea "Automated racking system with capacity for 18000 pallet space"
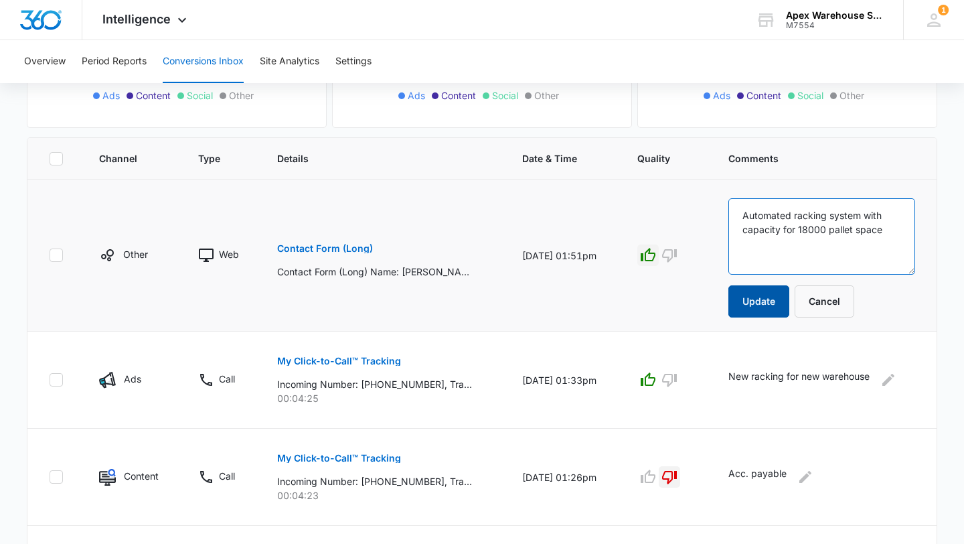
type textarea "Automated racking system with capacity for 18000 pallet space"
click at [761, 307] on button "Update" at bounding box center [759, 301] width 61 height 32
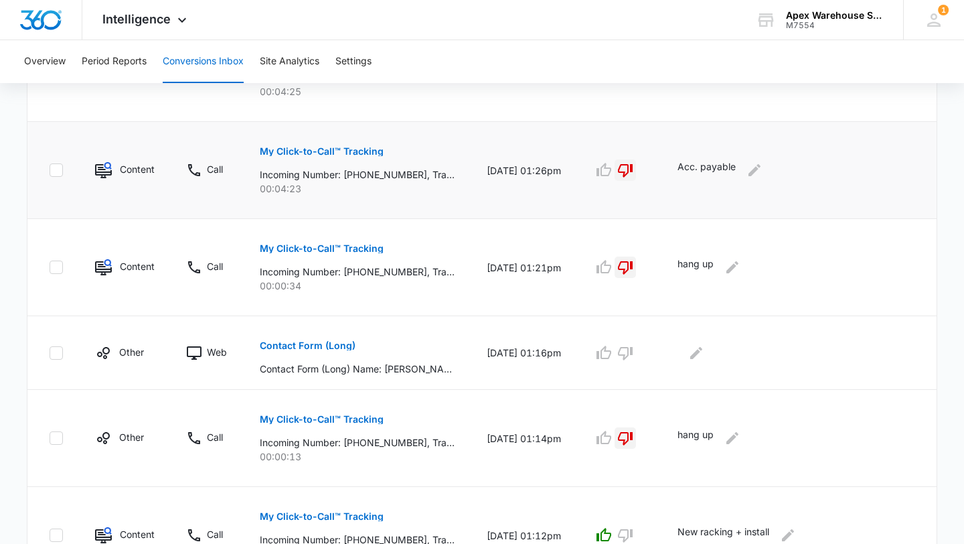
scroll to position [502, 0]
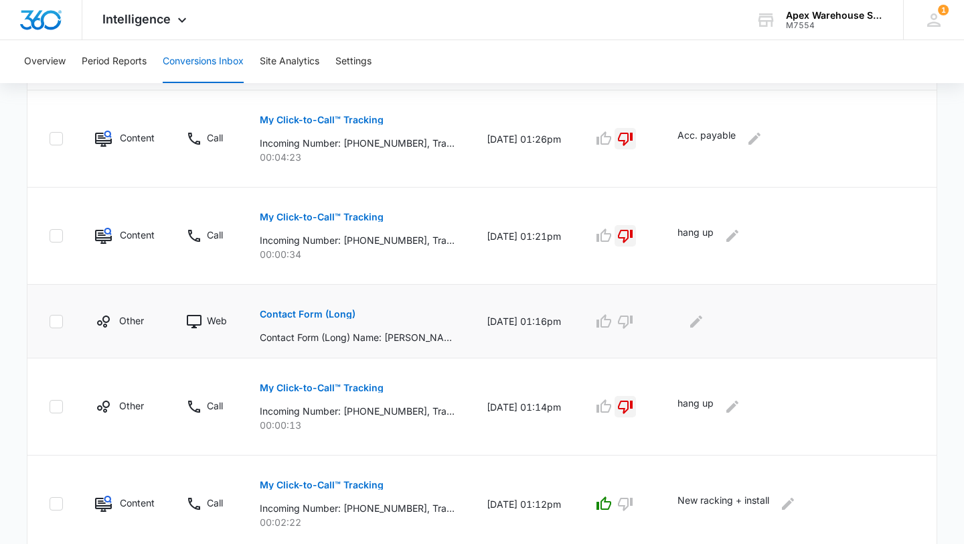
click at [313, 314] on p "Contact Form (Long)" at bounding box center [308, 313] width 96 height 9
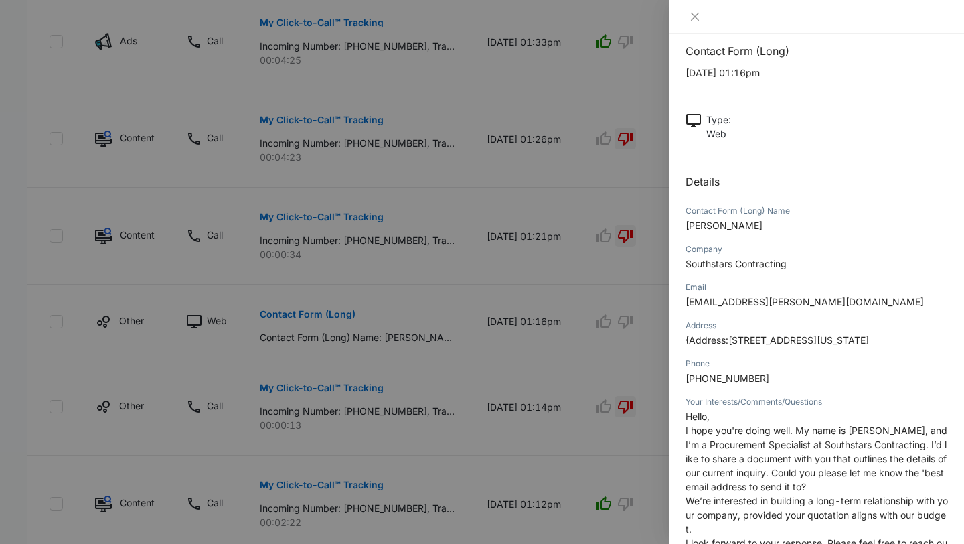
scroll to position [17, 0]
click at [654, 396] on div at bounding box center [482, 272] width 964 height 544
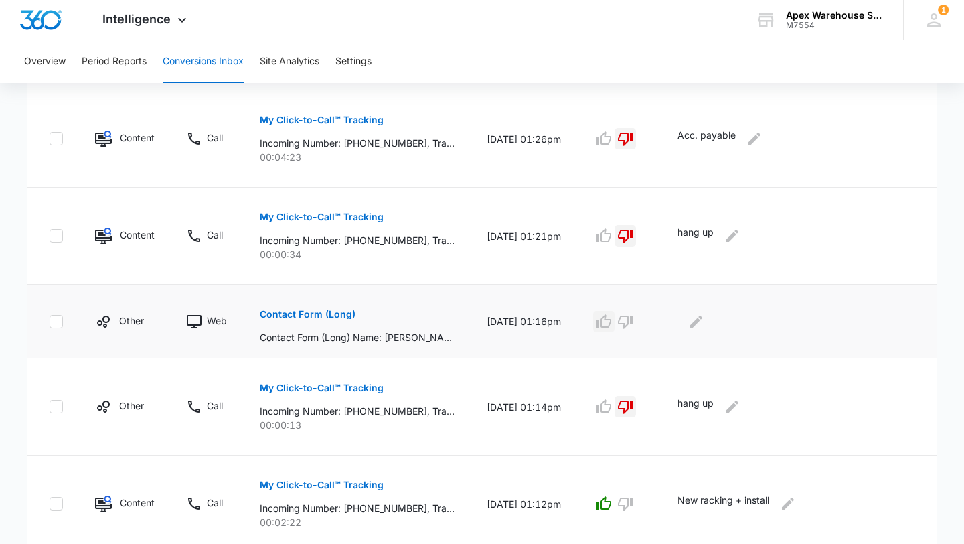
click at [615, 329] on button "button" at bounding box center [603, 321] width 21 height 21
click at [704, 323] on icon "Edit Comments" at bounding box center [696, 321] width 16 height 16
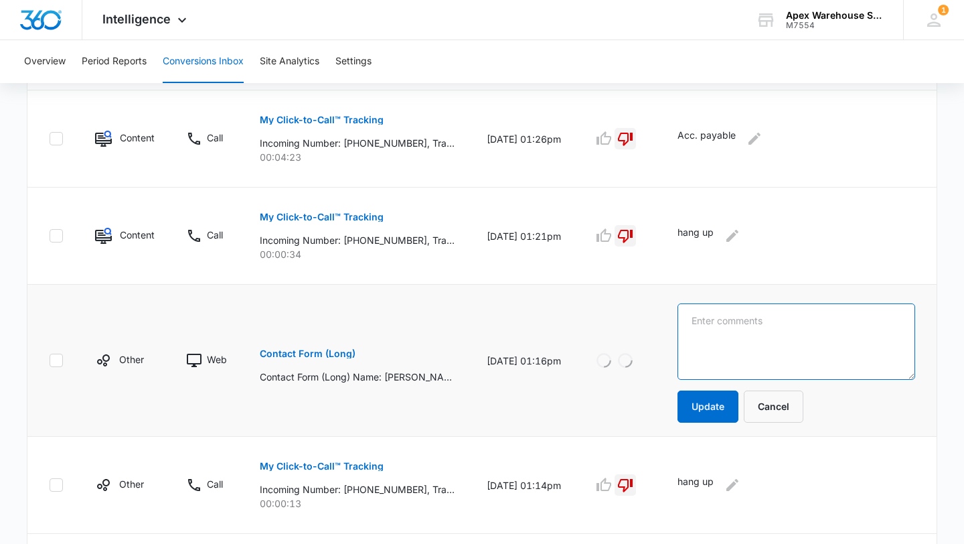
click at [721, 327] on textarea at bounding box center [797, 341] width 238 height 76
paste textarea "Quote for new racking project"
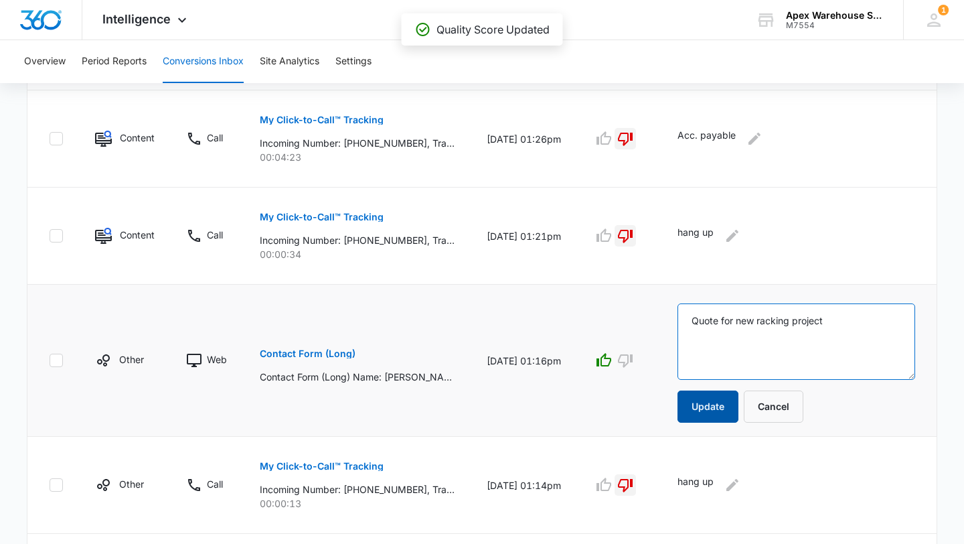
type textarea "Quote for new racking project"
click at [726, 409] on button "Update" at bounding box center [708, 406] width 61 height 32
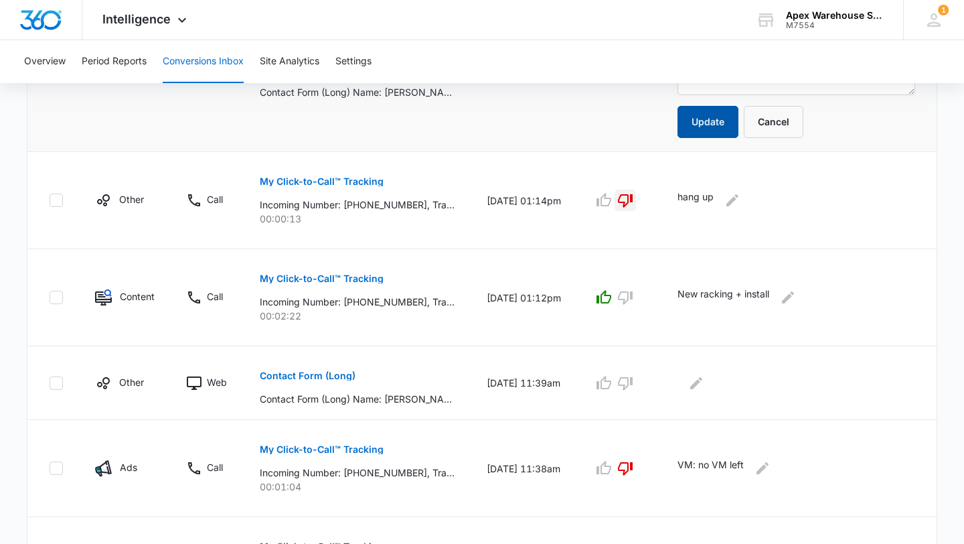
scroll to position [788, 0]
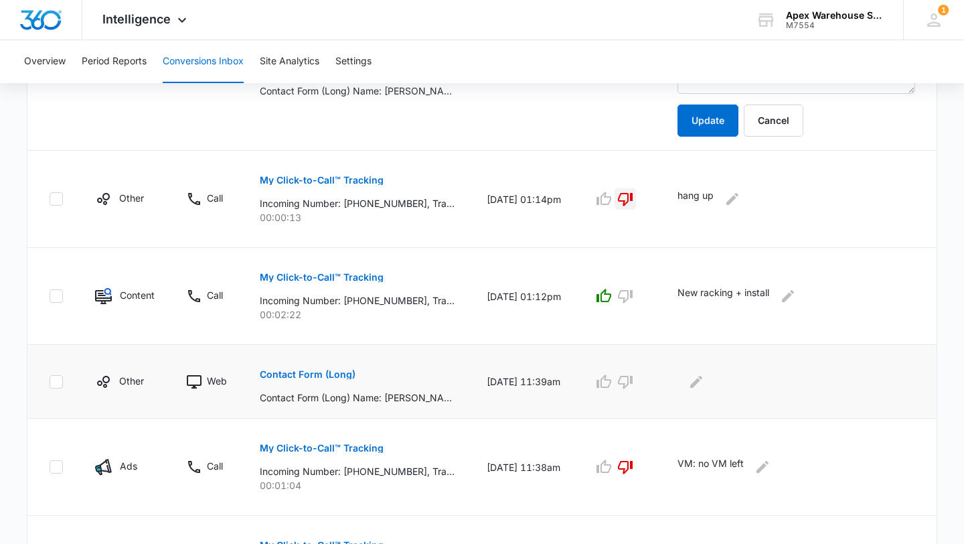
click at [331, 372] on p "Contact Form (Long)" at bounding box center [308, 374] width 96 height 9
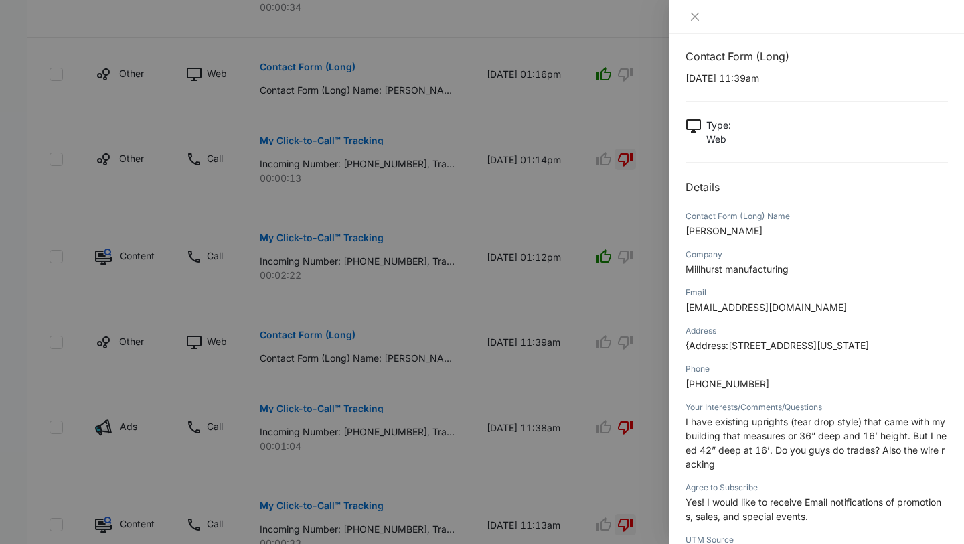
scroll to position [0, 0]
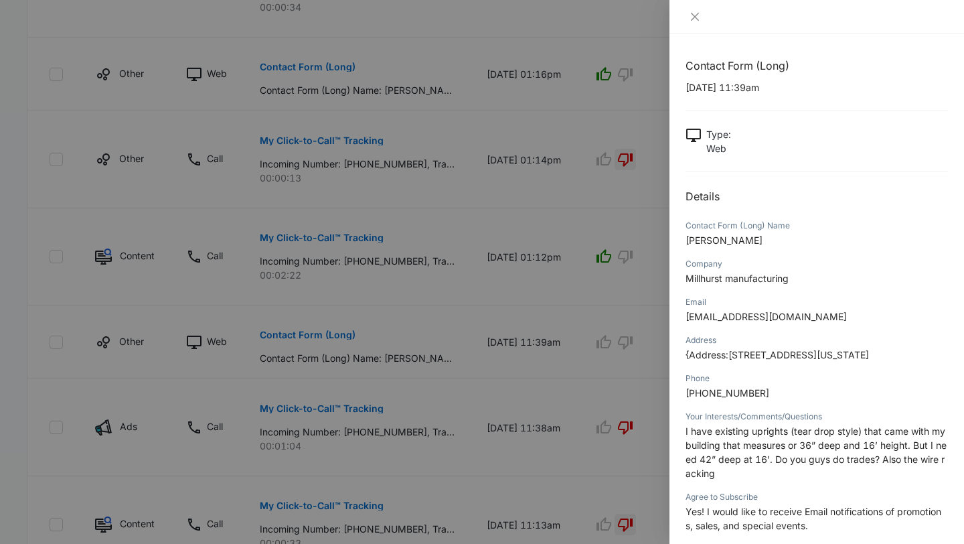
click at [602, 384] on div at bounding box center [482, 272] width 964 height 544
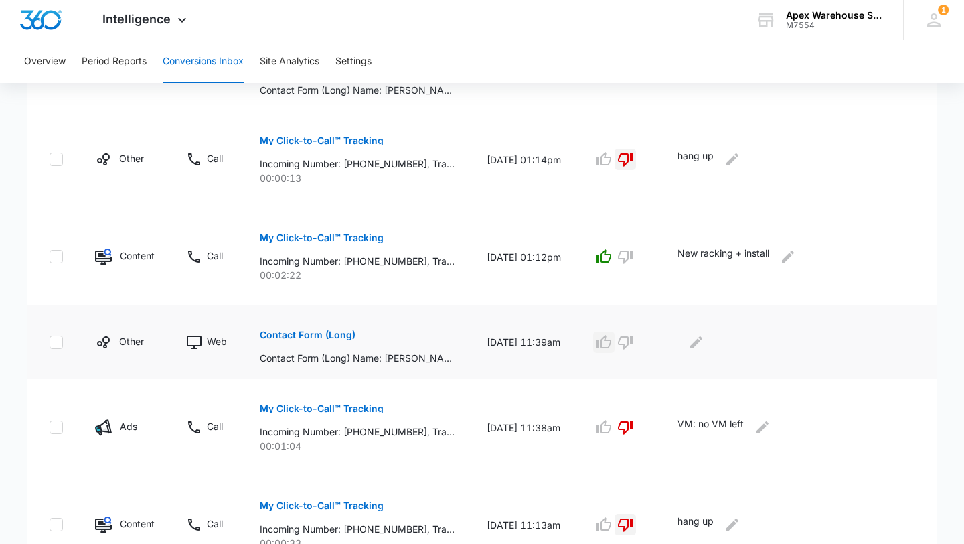
click at [612, 341] on icon "button" at bounding box center [604, 342] width 16 height 16
click at [702, 340] on icon "Edit Comments" at bounding box center [696, 341] width 12 height 12
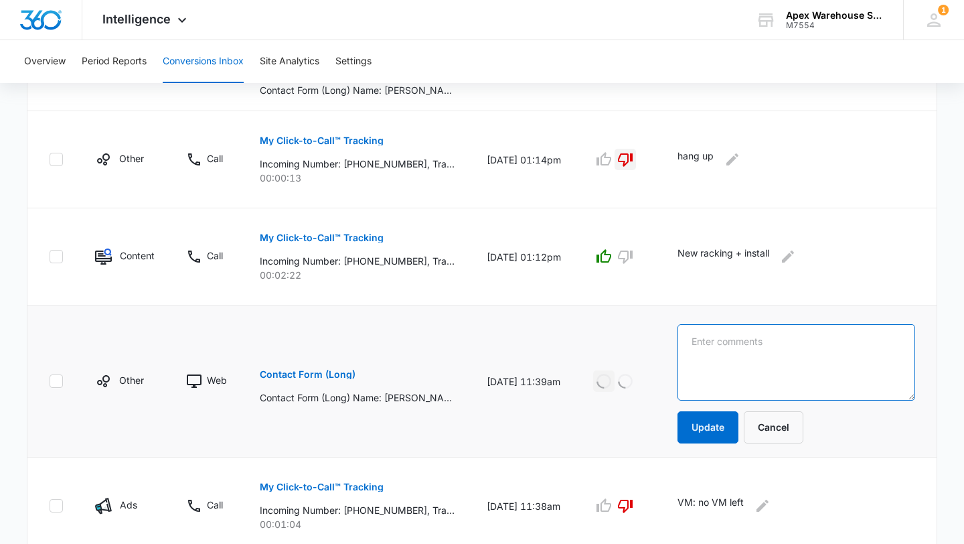
click at [730, 345] on textarea at bounding box center [797, 362] width 238 height 76
paste textarea "Looking to trade uprights for 42” deep at 16’ + new wire decking"
type textarea "Web AD: Looking to trade uprights for 42” deep at 16’ + new wire decking"
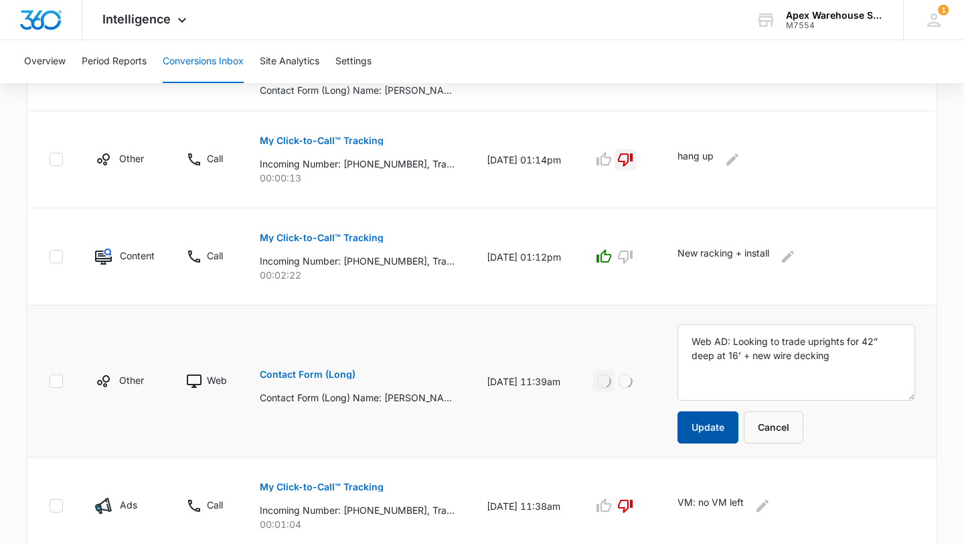
click at [718, 424] on button "Update" at bounding box center [708, 427] width 61 height 32
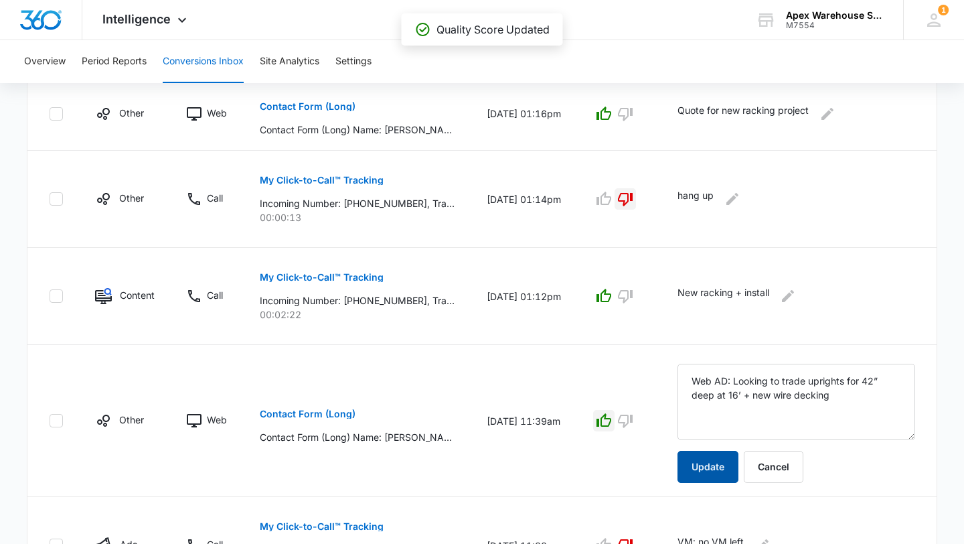
scroll to position [899, 0]
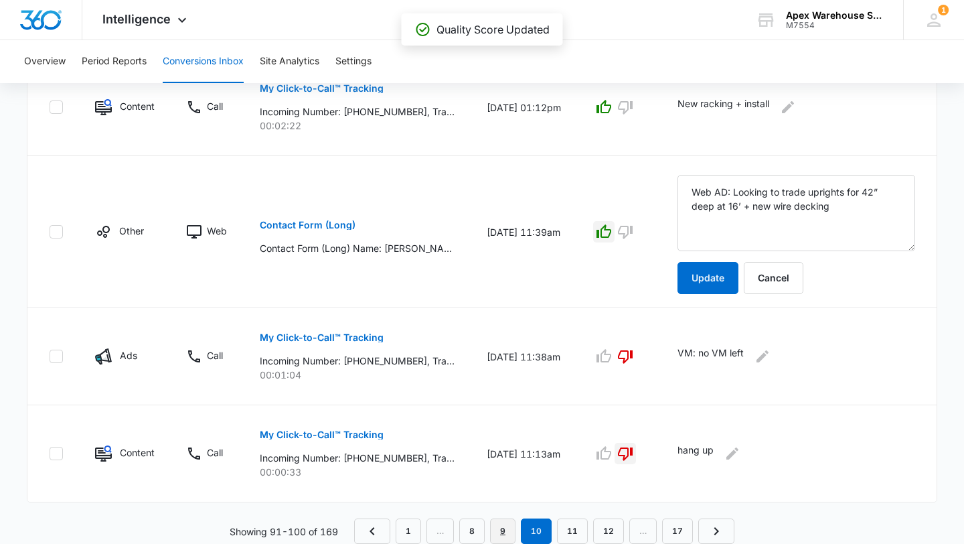
click at [502, 528] on link "9" at bounding box center [502, 530] width 25 height 25
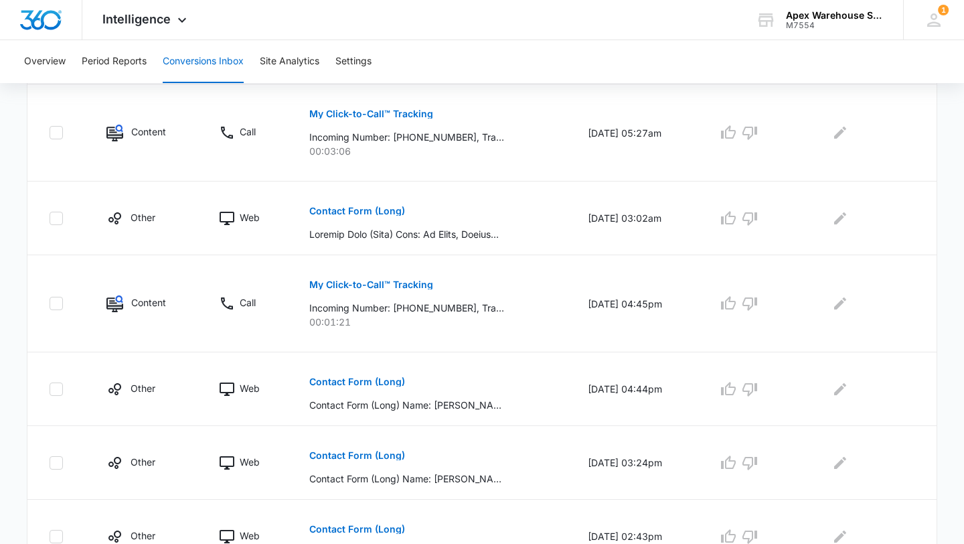
scroll to position [773, 0]
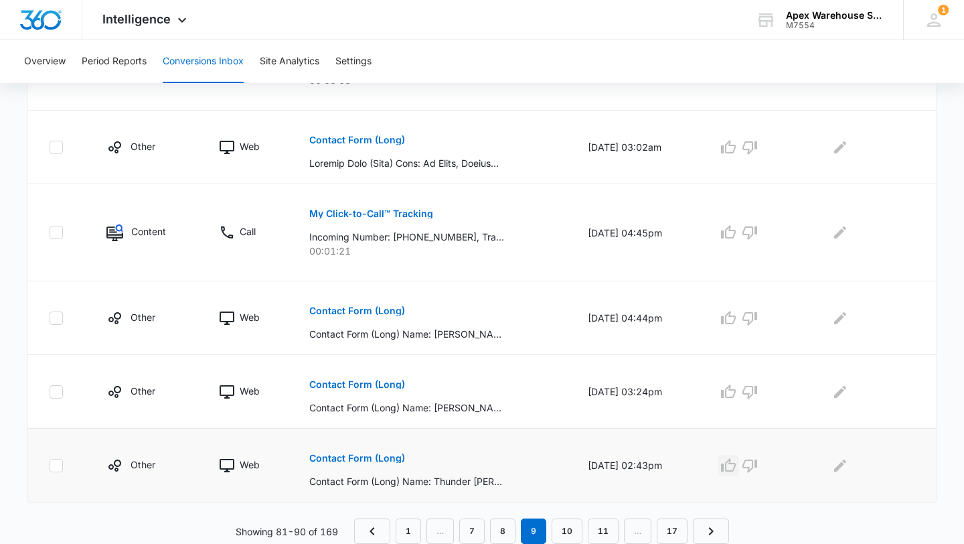
click at [736, 467] on icon "button" at bounding box center [728, 465] width 16 height 16
click at [737, 317] on icon "button" at bounding box center [728, 318] width 16 height 16
click at [846, 469] on icon "Edit Comments" at bounding box center [840, 465] width 16 height 16
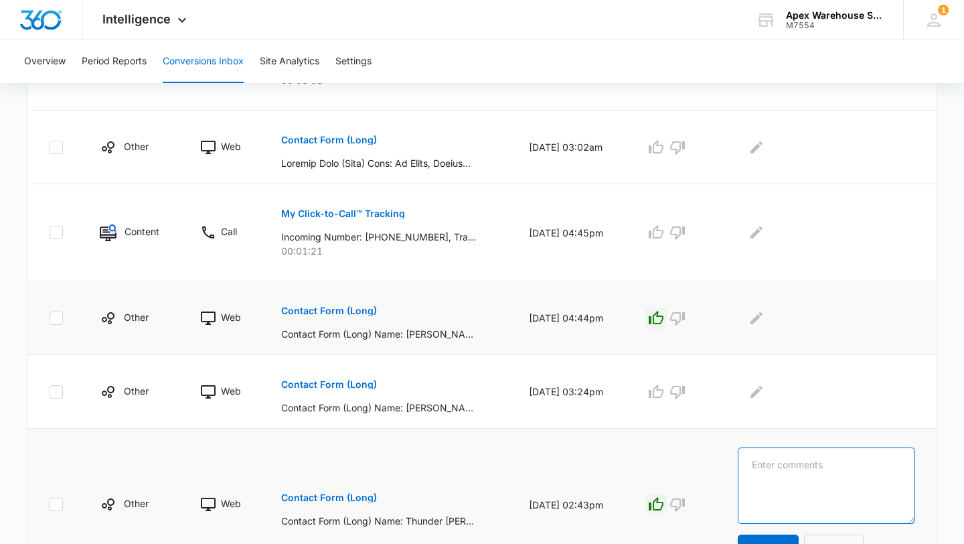
click at [846, 469] on textarea at bounding box center [826, 485] width 177 height 76
paste textarea "Conveyor rollers"
type textarea "Conveyor rollers"
click at [789, 541] on button "Update" at bounding box center [768, 550] width 61 height 32
click at [362, 385] on p "Contact Form (Long)" at bounding box center [329, 384] width 96 height 9
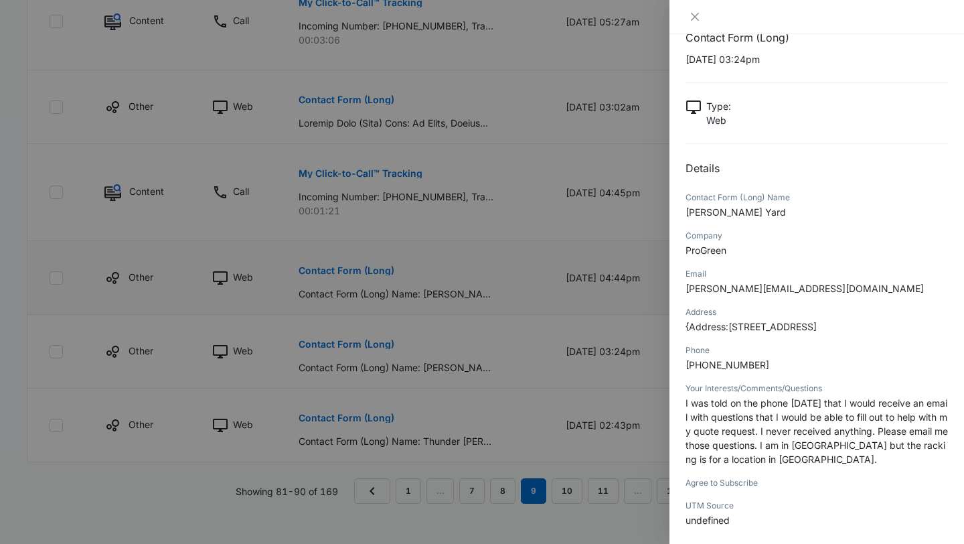
scroll to position [0, 0]
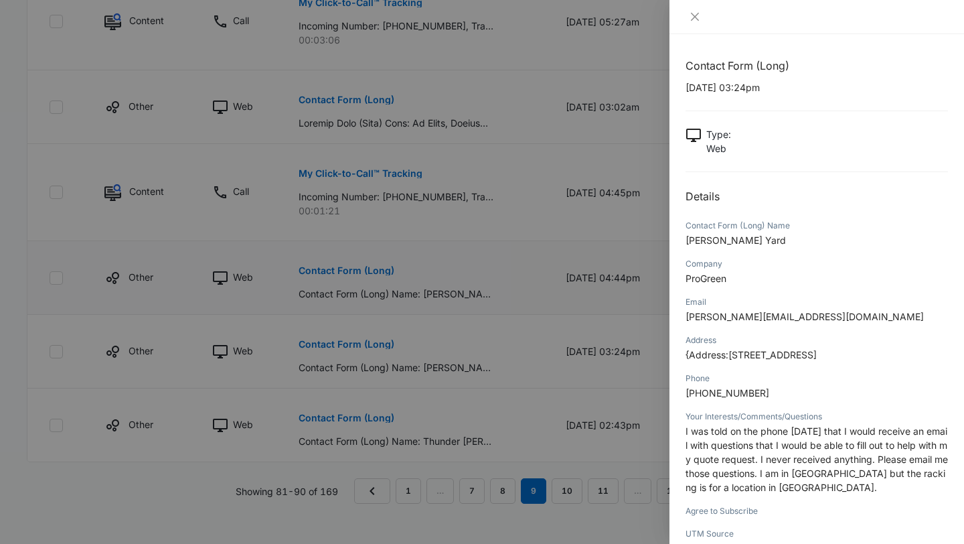
click at [637, 310] on div at bounding box center [482, 272] width 964 height 544
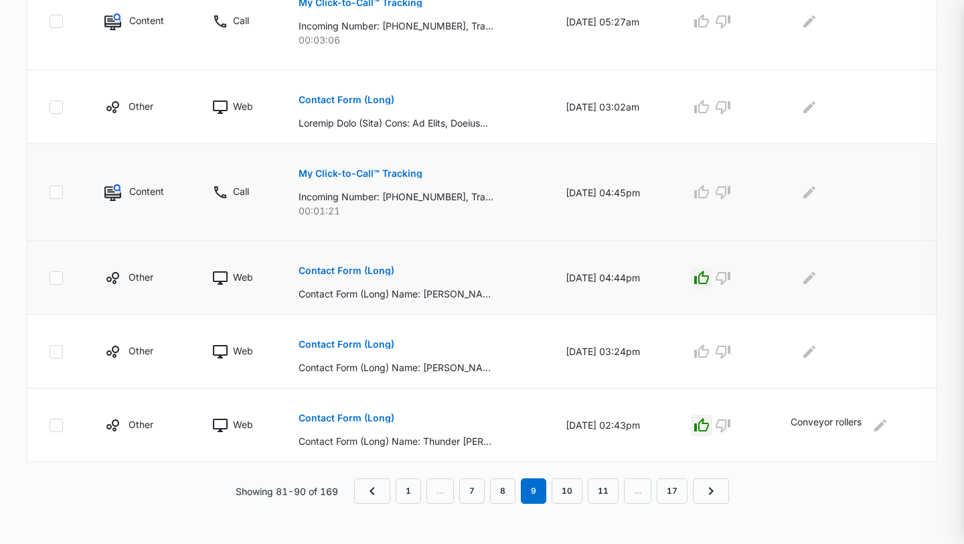
scroll to position [773, 0]
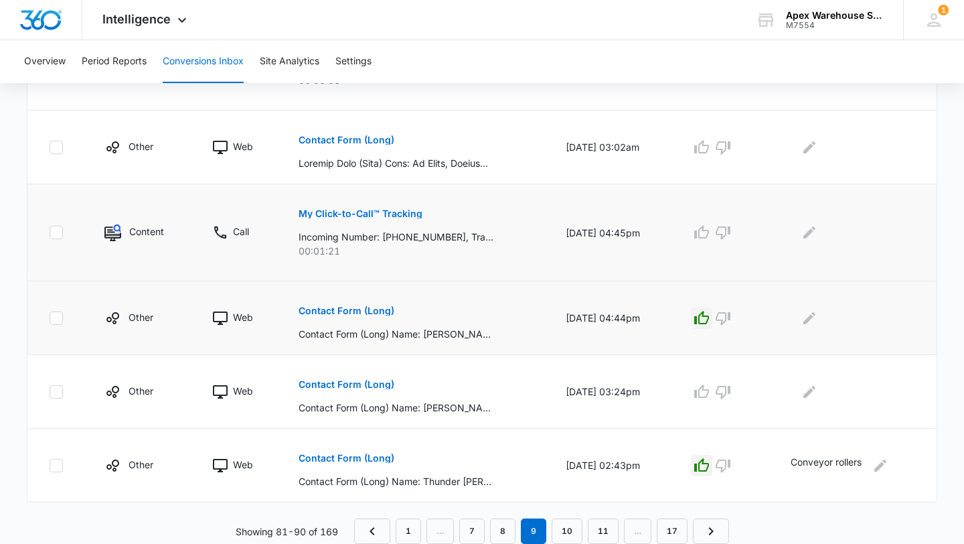
click at [373, 269] on td "My Click-to-Call™ Tracking Incoming Number: [PHONE_NUMBER], Tracking Number: [P…" at bounding box center [416, 232] width 267 height 97
click at [367, 317] on button "Contact Form (Long)" at bounding box center [347, 311] width 96 height 32
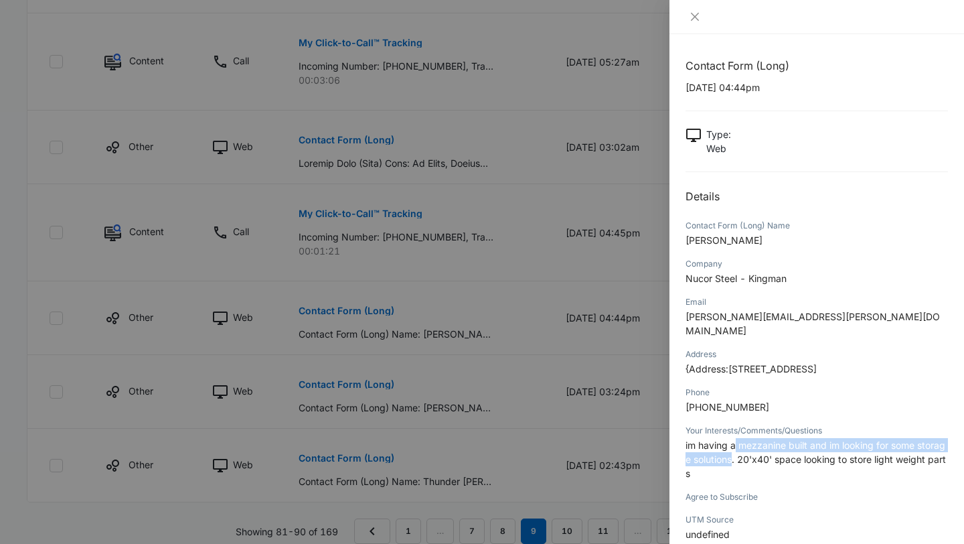
drag, startPoint x: 736, startPoint y: 434, endPoint x: 734, endPoint y: 451, distance: 17.5
click at [734, 451] on p "im having a mezzanine built and im looking for some storage solutions. 20'x40' …" at bounding box center [817, 459] width 262 height 42
click at [538, 354] on div at bounding box center [482, 272] width 964 height 544
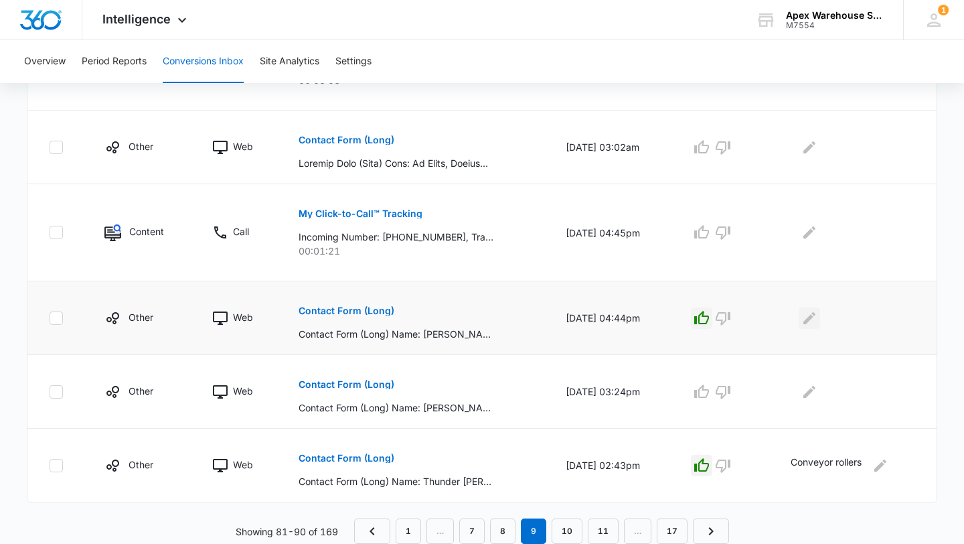
click at [818, 324] on icon "Edit Comments" at bounding box center [810, 318] width 16 height 16
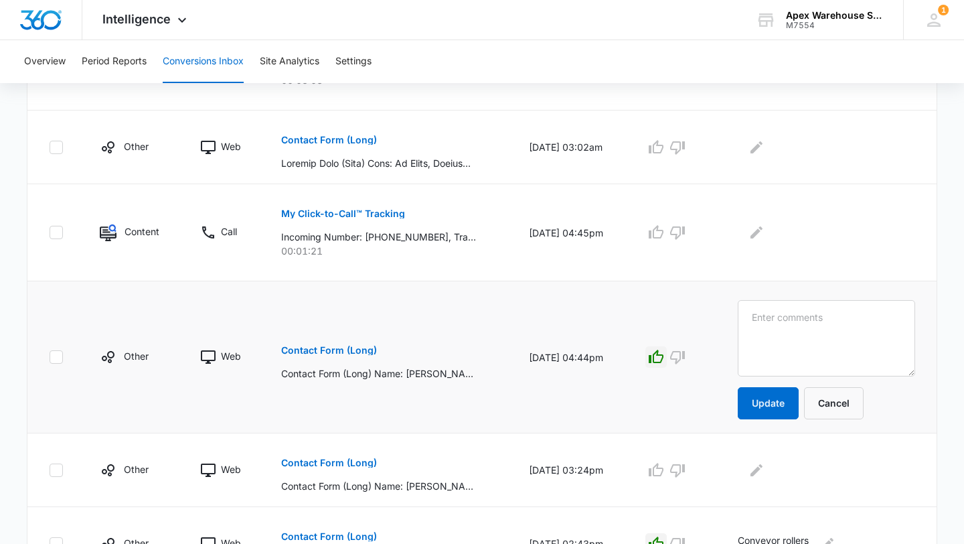
click at [829, 330] on textarea at bounding box center [826, 338] width 177 height 76
type textarea "Storage solutions for mezzanaine"
click at [794, 407] on button "Update" at bounding box center [768, 403] width 61 height 32
click at [346, 353] on p "Contact Form (Long)" at bounding box center [329, 350] width 96 height 9
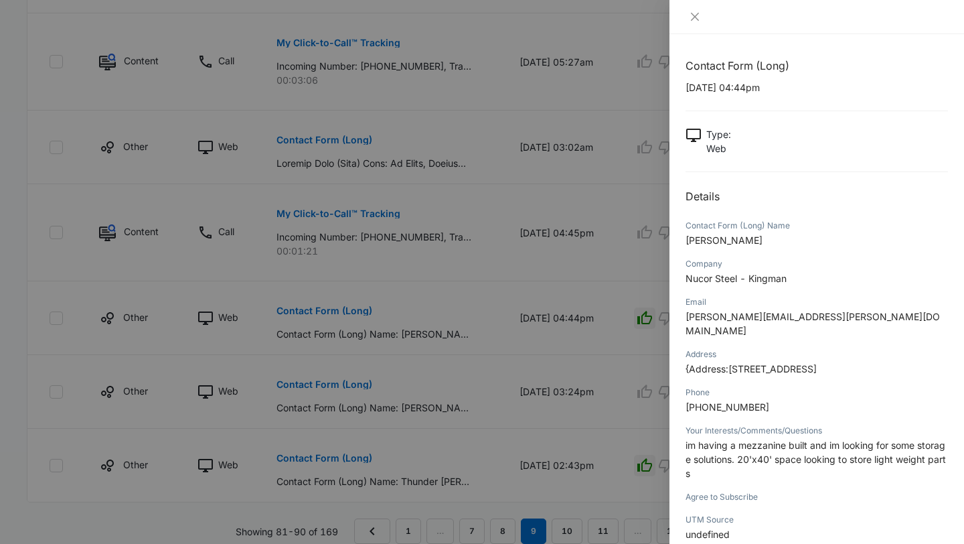
scroll to position [72, 0]
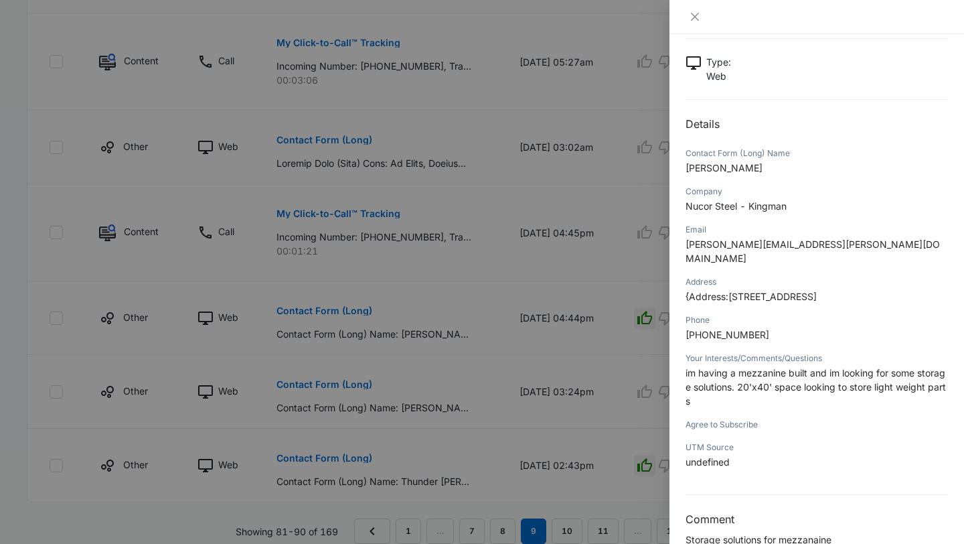
click at [621, 450] on div at bounding box center [482, 272] width 964 height 544
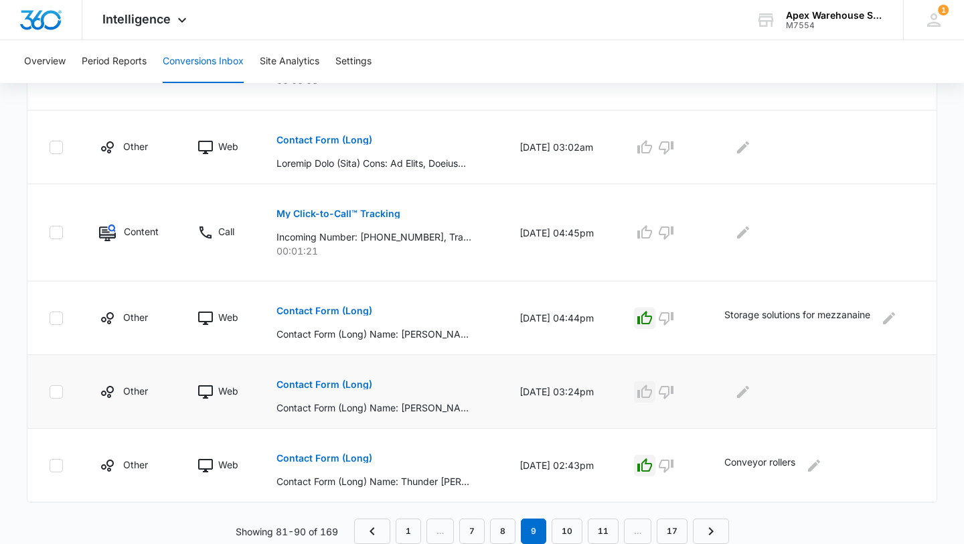
click at [651, 391] on icon "button" at bounding box center [645, 392] width 16 height 16
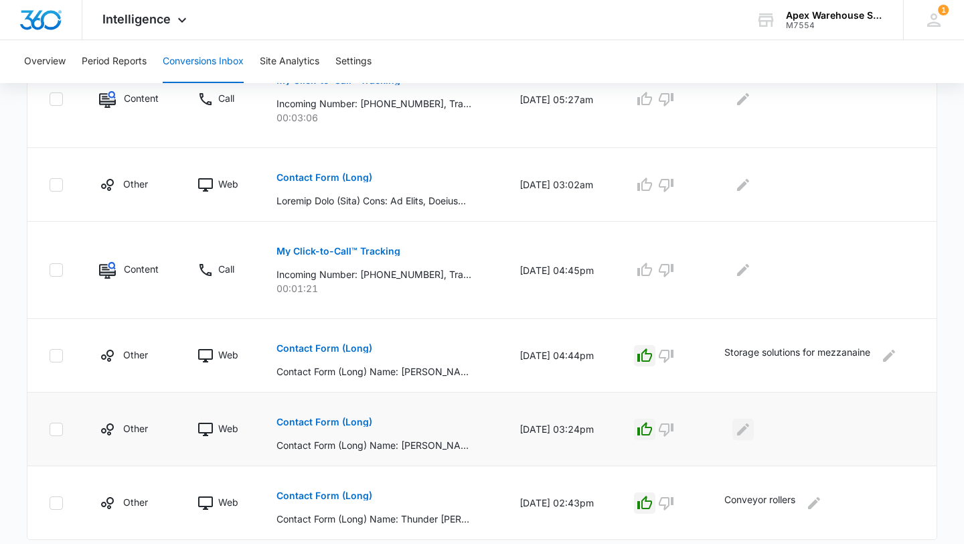
click at [751, 433] on icon "Edit Comments" at bounding box center [743, 429] width 16 height 16
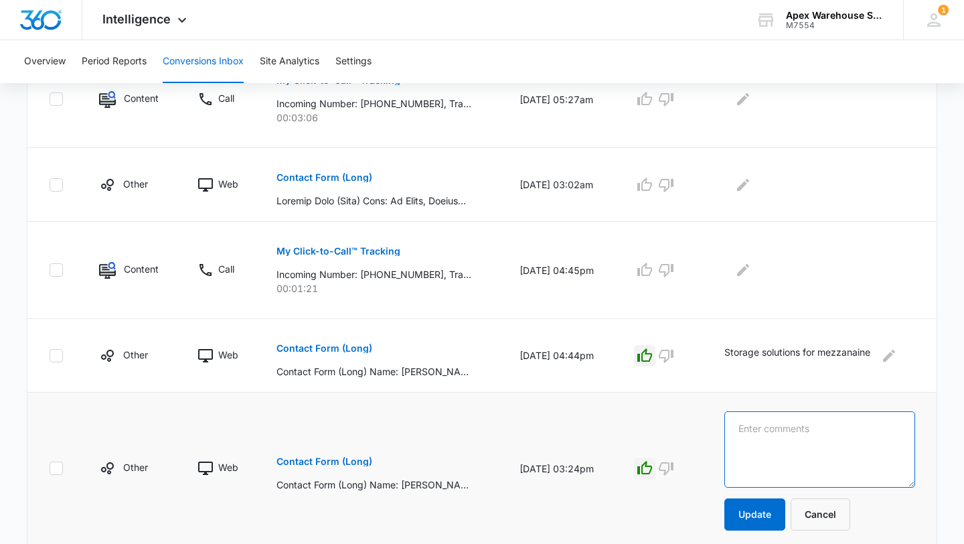
click at [769, 440] on textarea at bounding box center [820, 449] width 191 height 76
paste textarea "Quote for new racking"
type textarea "Quote for new racking"
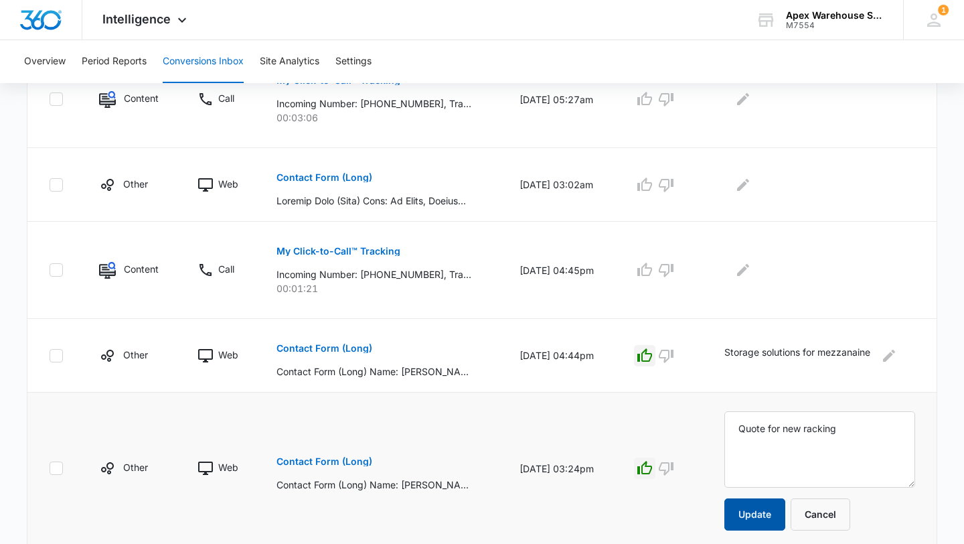
click at [756, 511] on button "Update" at bounding box center [755, 514] width 61 height 32
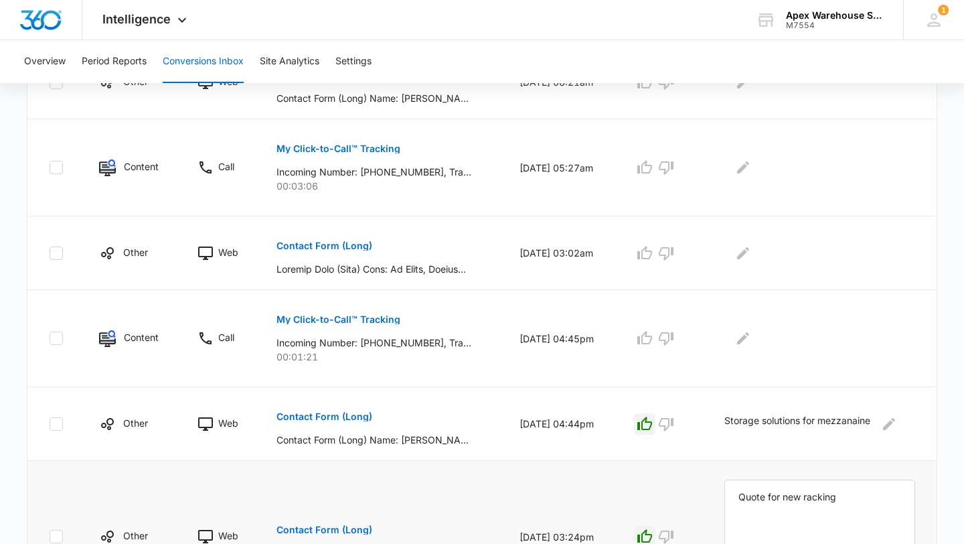
scroll to position [667, 0]
click at [342, 244] on p "Contact Form (Long)" at bounding box center [325, 246] width 96 height 9
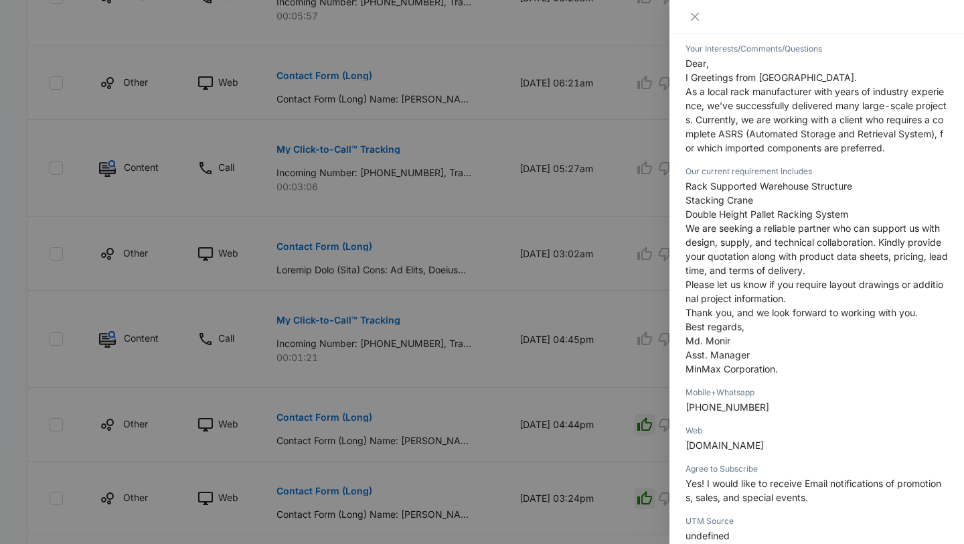
scroll to position [421, 0]
click at [585, 369] on div at bounding box center [482, 272] width 964 height 544
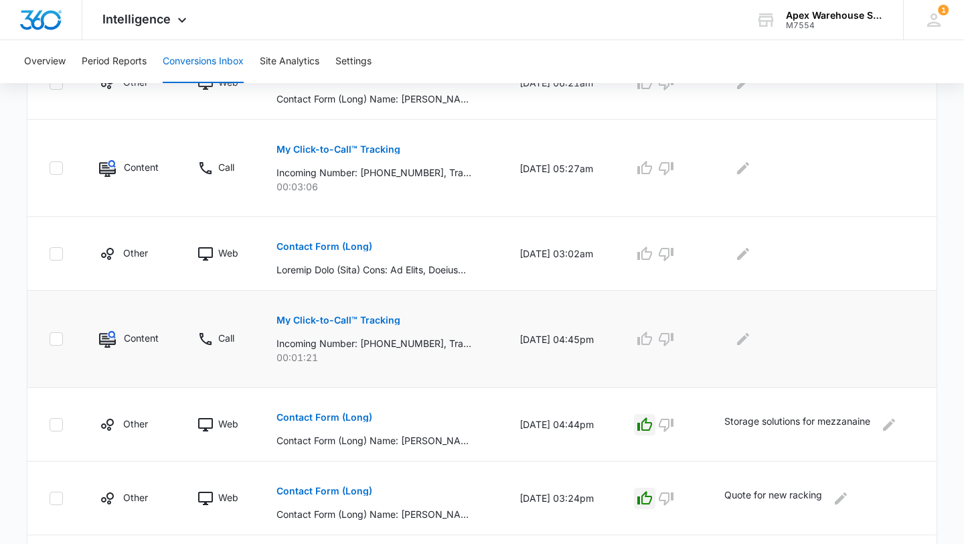
click at [361, 323] on p "My Click-to-Call™ Tracking" at bounding box center [339, 319] width 124 height 9
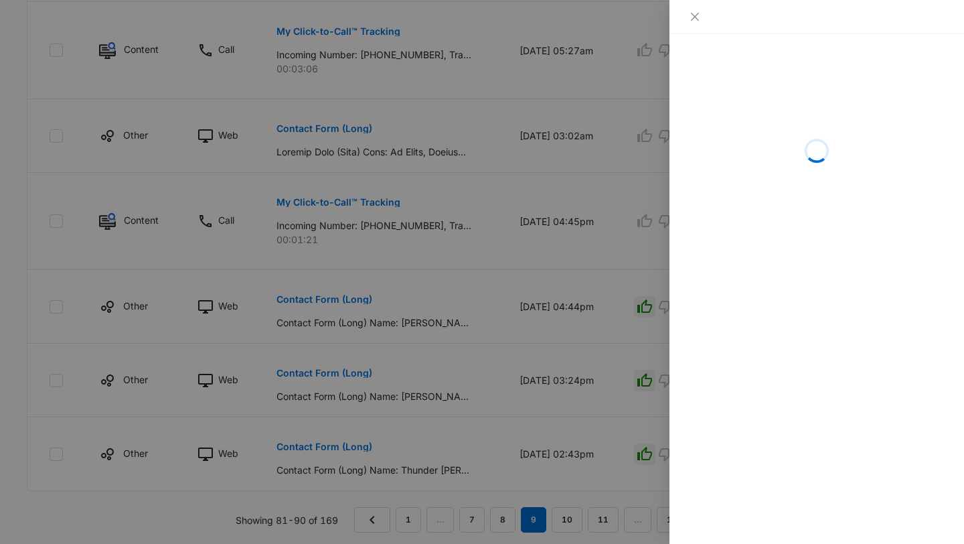
scroll to position [786, 0]
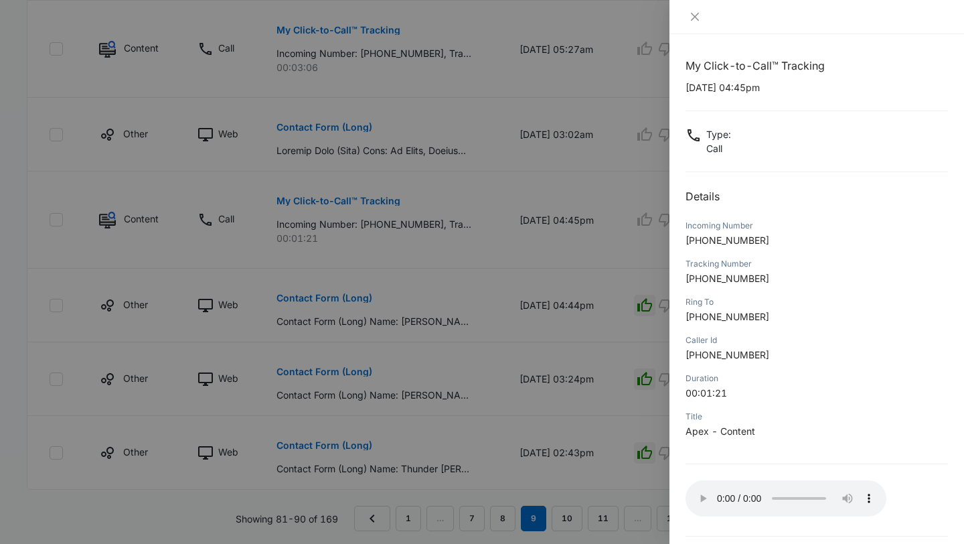
click at [629, 412] on div at bounding box center [482, 272] width 964 height 544
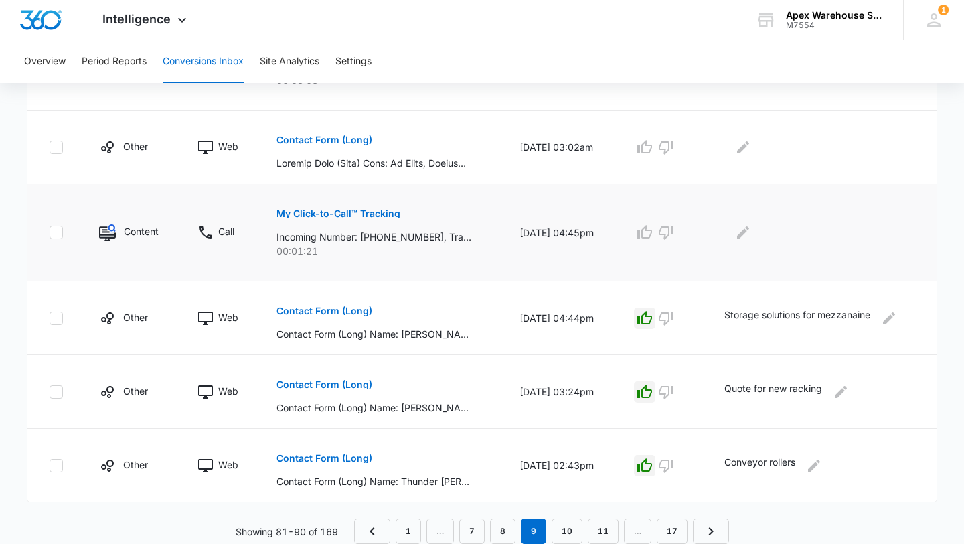
scroll to position [773, 0]
click at [674, 234] on icon "button" at bounding box center [666, 232] width 15 height 13
click at [754, 240] on button "Edit Comments" at bounding box center [743, 232] width 21 height 21
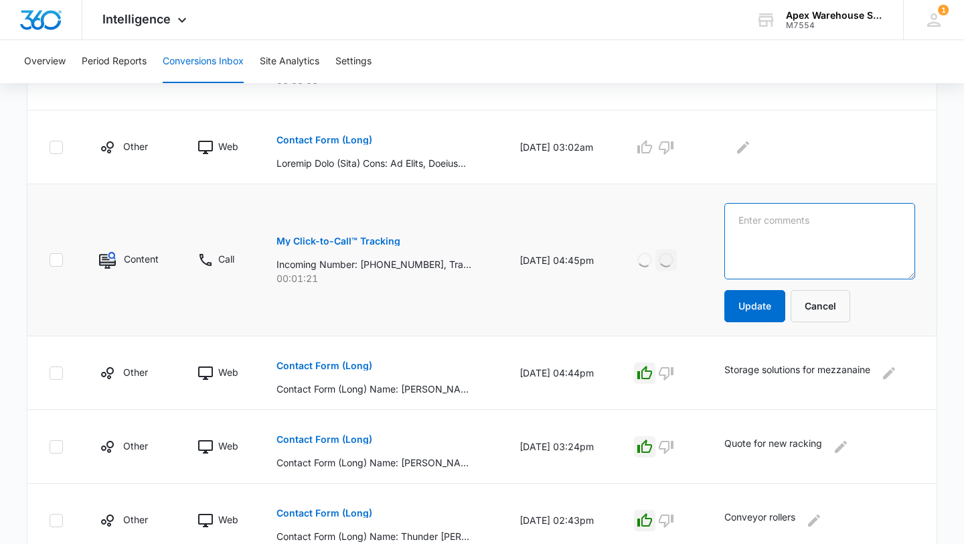
click at [757, 241] on textarea at bounding box center [820, 241] width 191 height 76
type textarea "hang up"
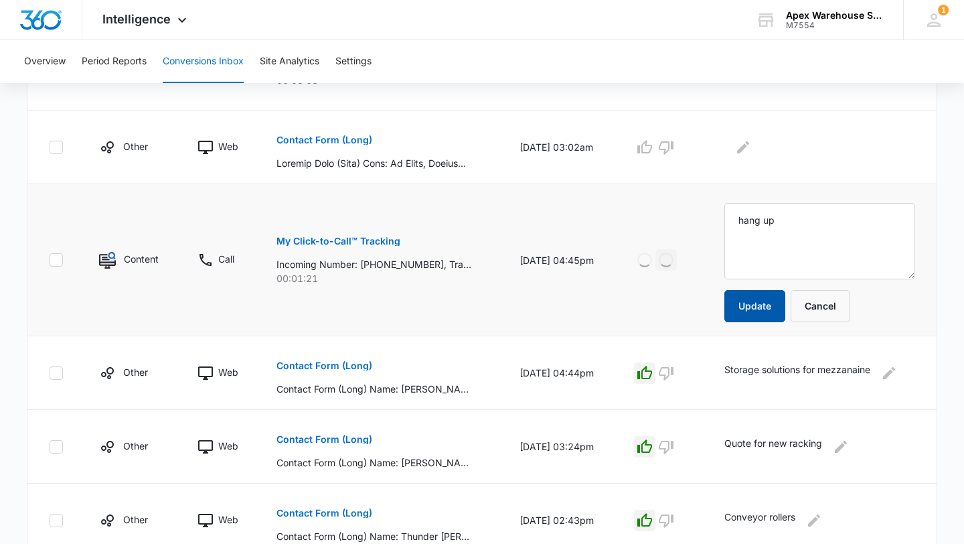
click at [753, 305] on button "Update" at bounding box center [755, 306] width 61 height 32
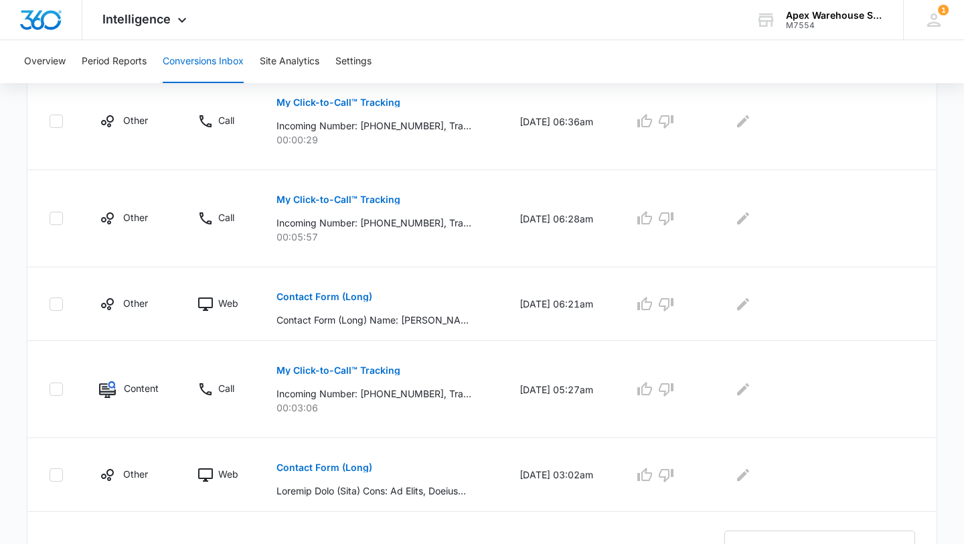
scroll to position [0, 0]
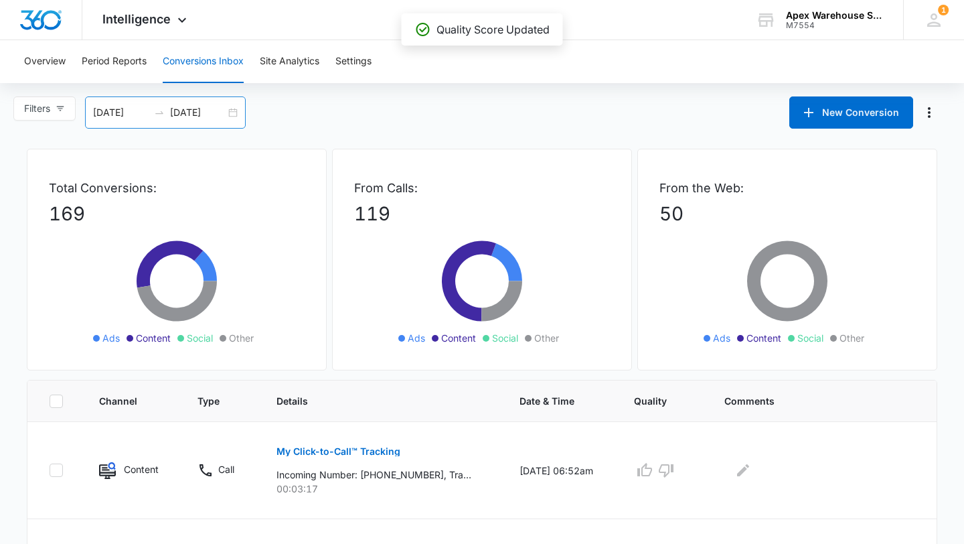
click at [231, 116] on div "[DATE] [DATE]" at bounding box center [165, 112] width 161 height 32
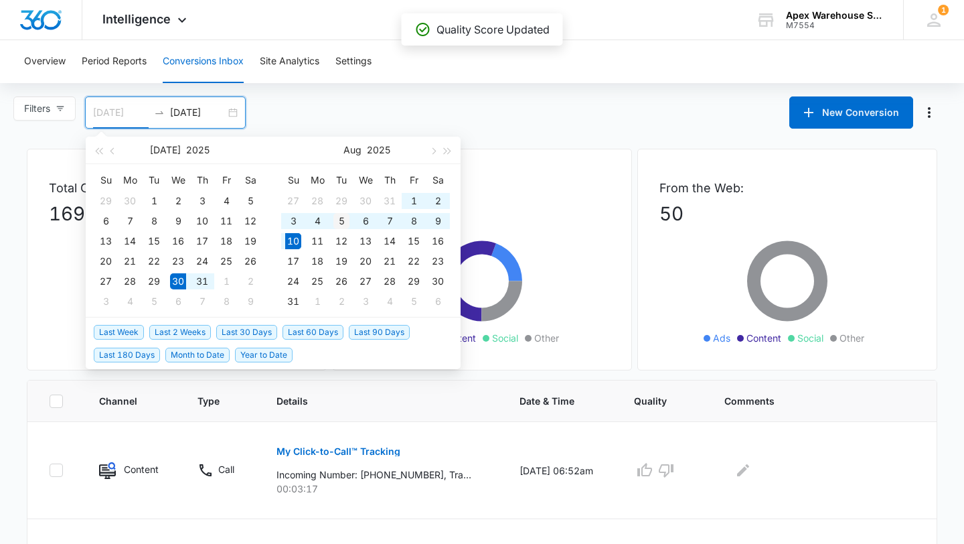
type input "[DATE]"
click at [340, 224] on div "5" at bounding box center [341, 221] width 16 height 16
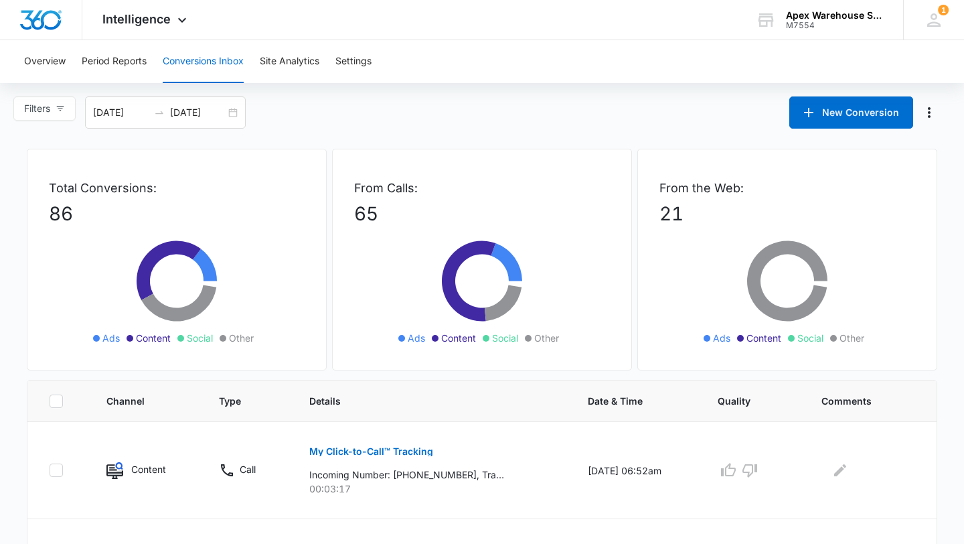
click at [565, 131] on main "Filters [DATE] [DATE] New Conversion [DATE] Su Mo Tu We Th Fr Sa 27 28 29 30 31…" at bounding box center [482, 547] width 964 height 903
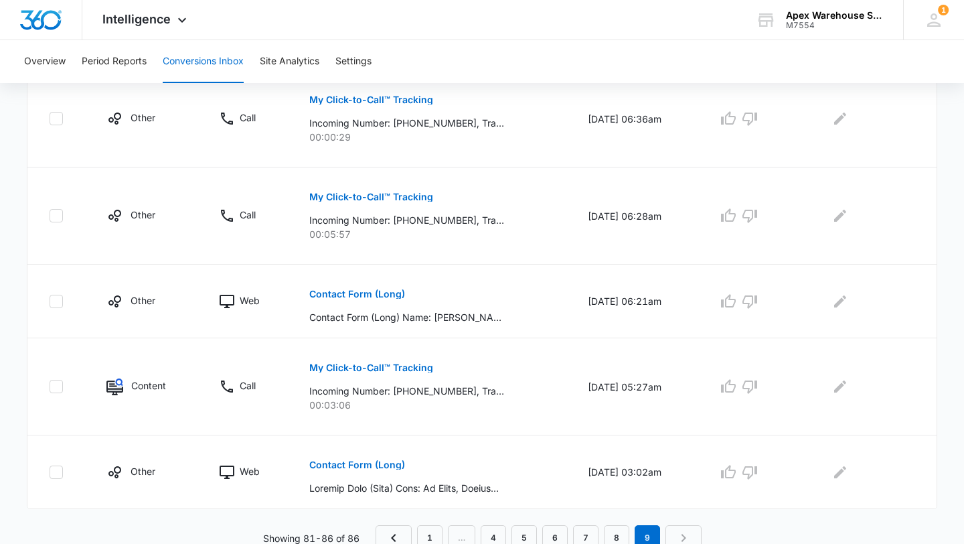
scroll to position [455, 0]
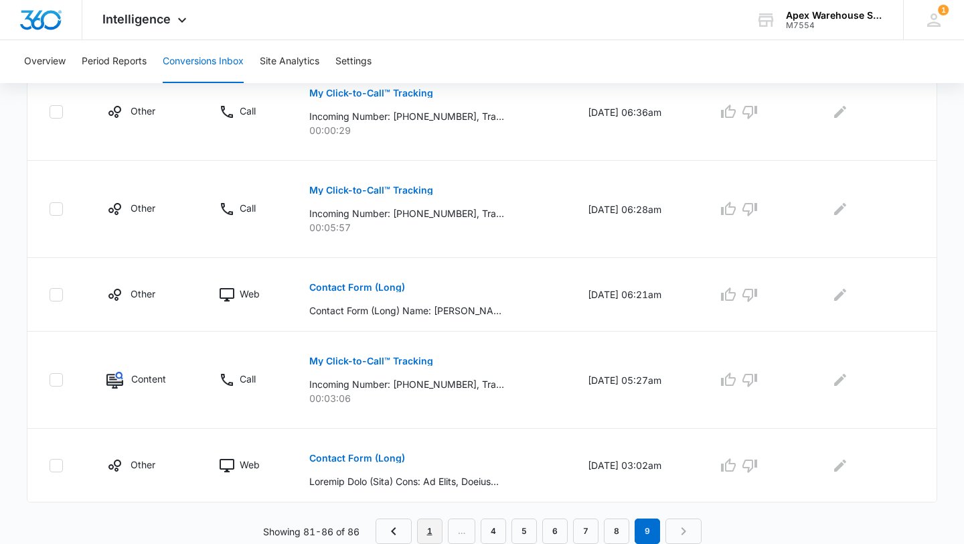
click at [422, 530] on link "1" at bounding box center [429, 530] width 25 height 25
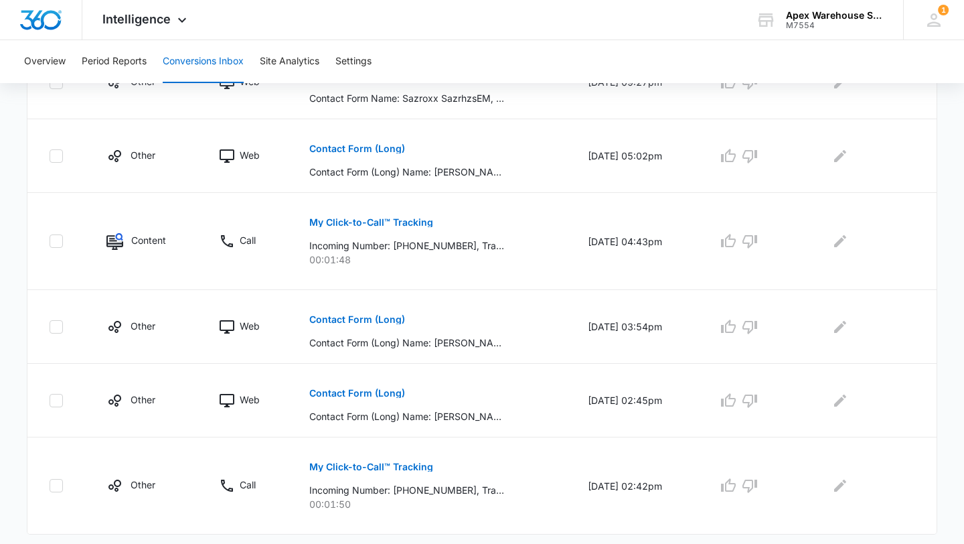
scroll to position [750, 0]
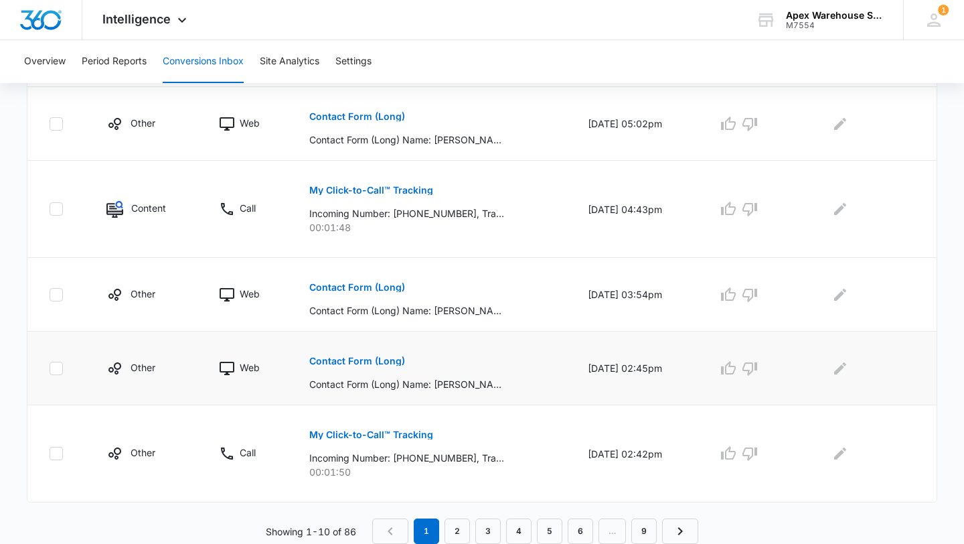
click at [346, 365] on p "Contact Form (Long)" at bounding box center [357, 360] width 96 height 9
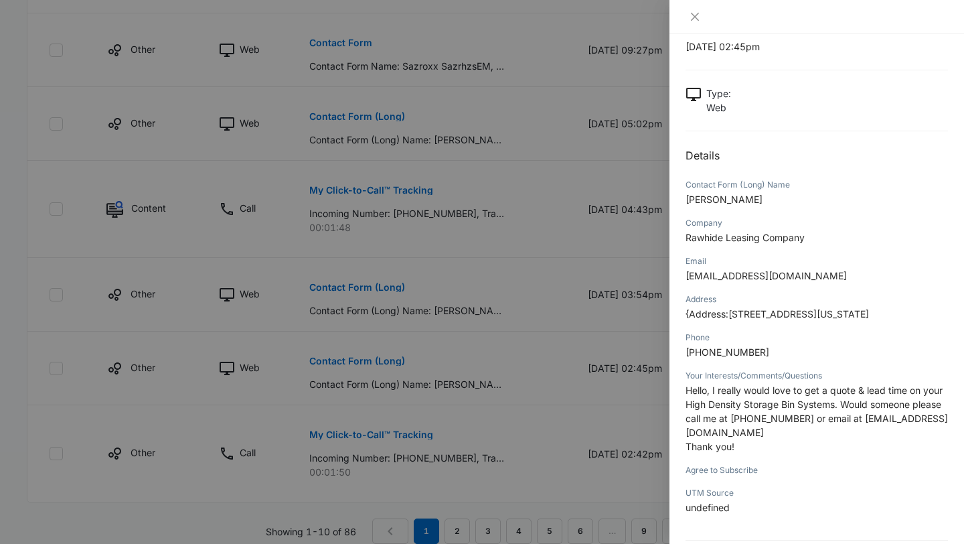
scroll to position [46, 0]
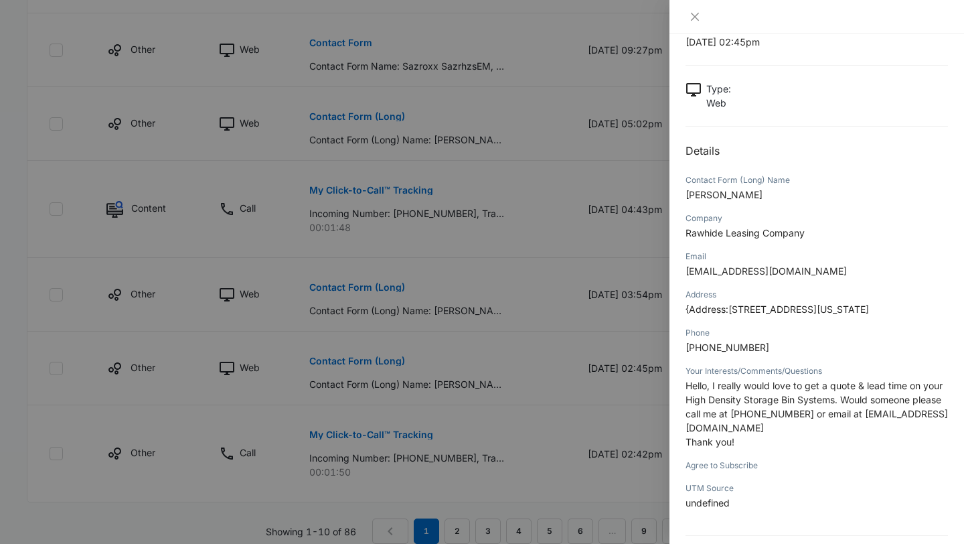
click at [628, 417] on div at bounding box center [482, 272] width 964 height 544
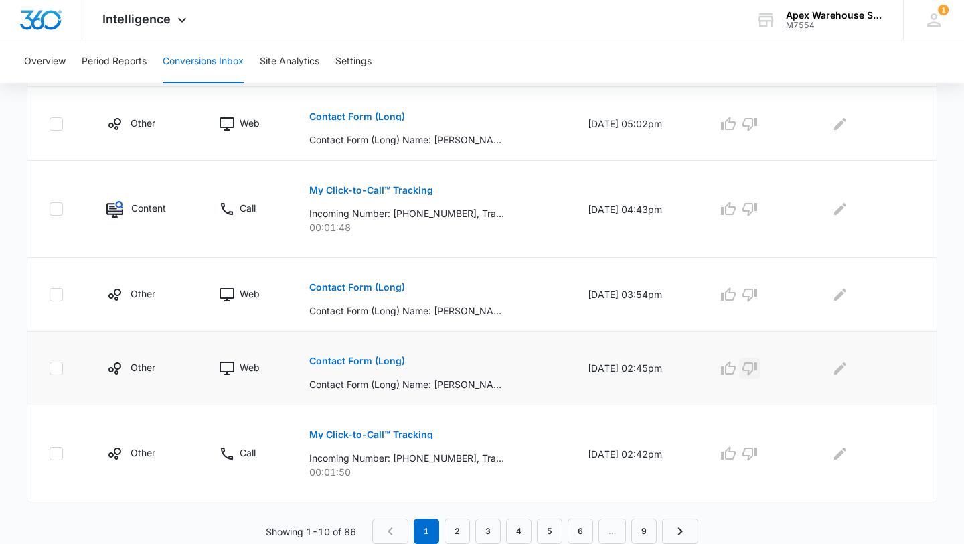
click at [758, 371] on icon "button" at bounding box center [750, 368] width 16 height 16
click at [842, 366] on icon "Edit Comments" at bounding box center [840, 368] width 16 height 16
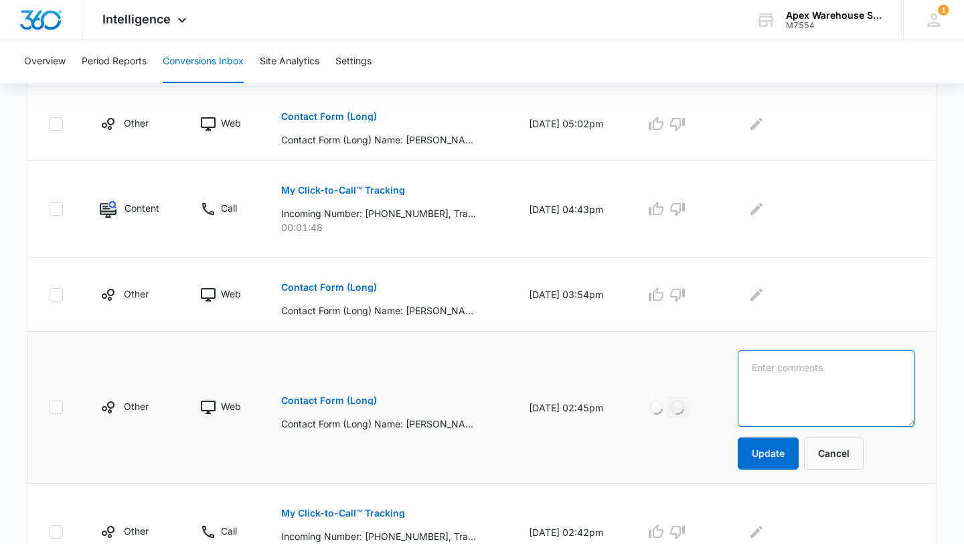
click at [860, 367] on textarea at bounding box center [826, 388] width 177 height 76
type textarea "Previous lead"
click at [778, 459] on button "Update" at bounding box center [768, 453] width 61 height 32
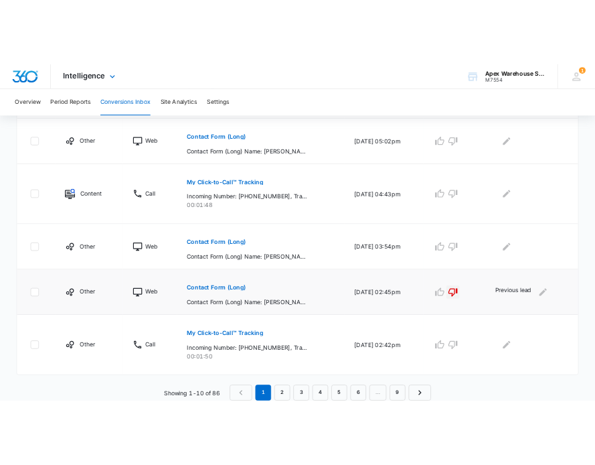
scroll to position [749, 0]
